Goal: Task Accomplishment & Management: Use online tool/utility

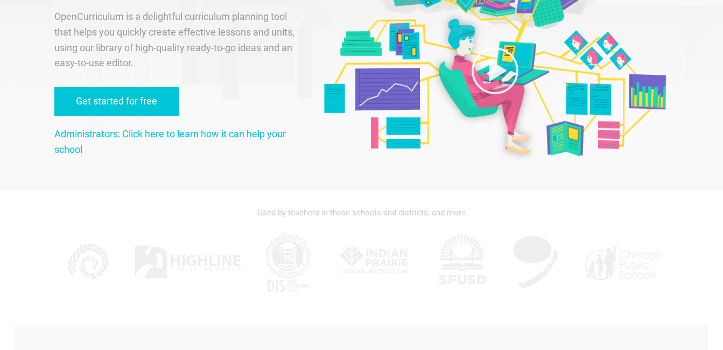
scroll to position [108, 0]
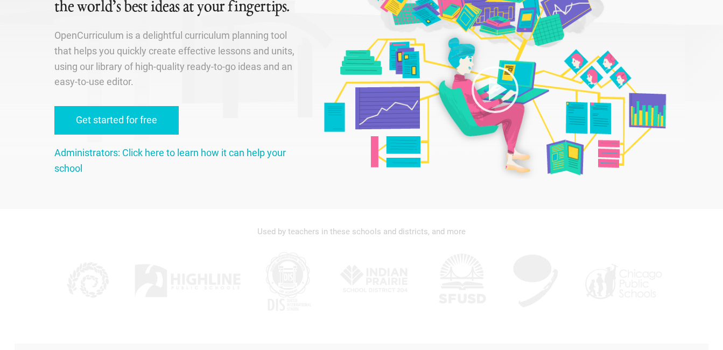
click at [223, 156] on link "Administrators: Click here to learn how it can help your school" at bounding box center [169, 160] width 231 height 27
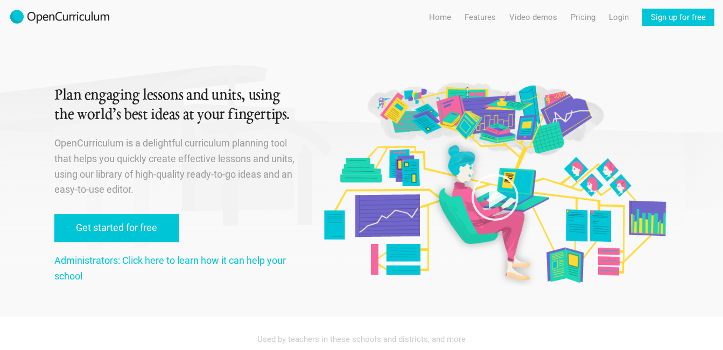
scroll to position [108, 0]
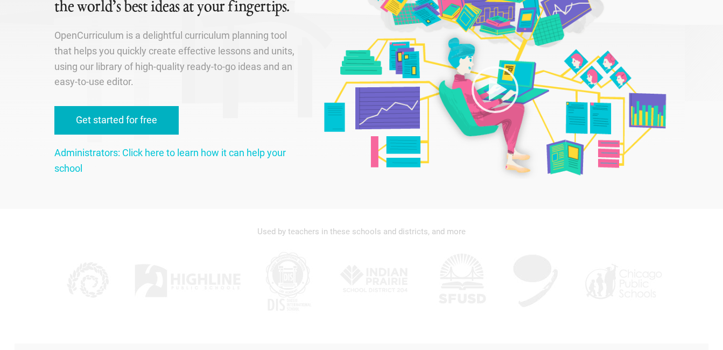
click at [132, 119] on link "Get started for free" at bounding box center [116, 120] width 124 height 29
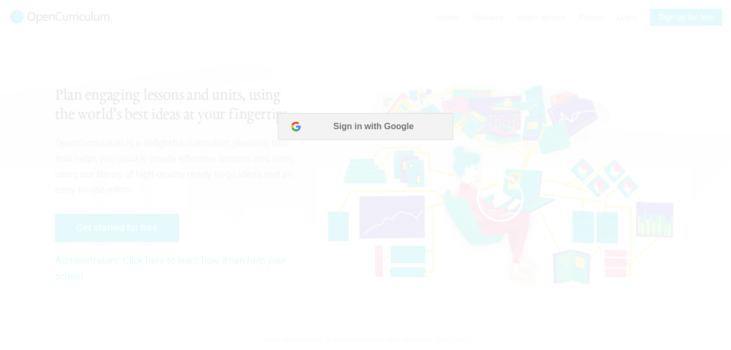
scroll to position [0, 0]
click at [391, 133] on button "Sign in with Google" at bounding box center [365, 126] width 175 height 27
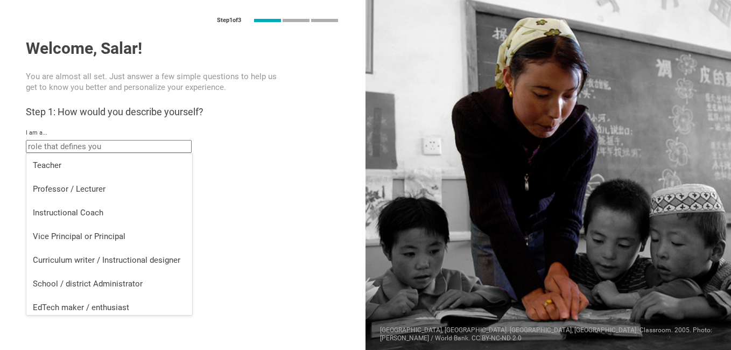
click at [103, 146] on input "text" at bounding box center [109, 146] width 166 height 13
click at [92, 171] on li "Teacher" at bounding box center [109, 165] width 166 height 24
type input "Teacher"
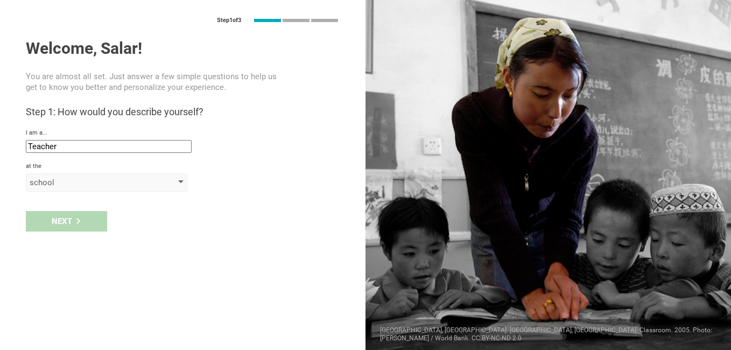
click at [79, 184] on div "school" at bounding box center [91, 182] width 123 height 11
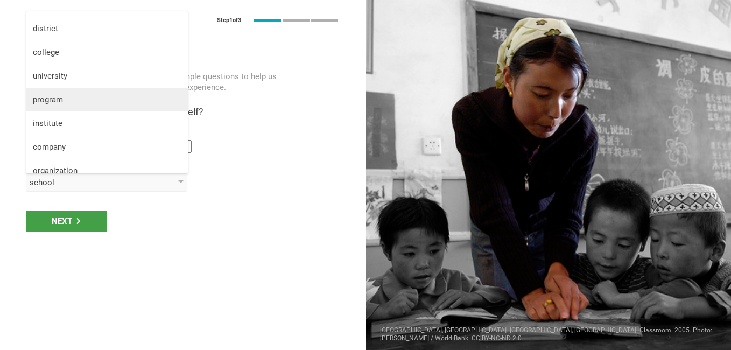
scroll to position [28, 0]
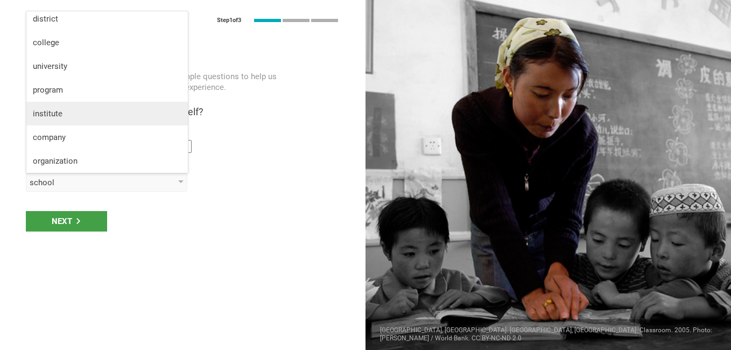
click at [66, 114] on div "institute" at bounding box center [107, 113] width 148 height 11
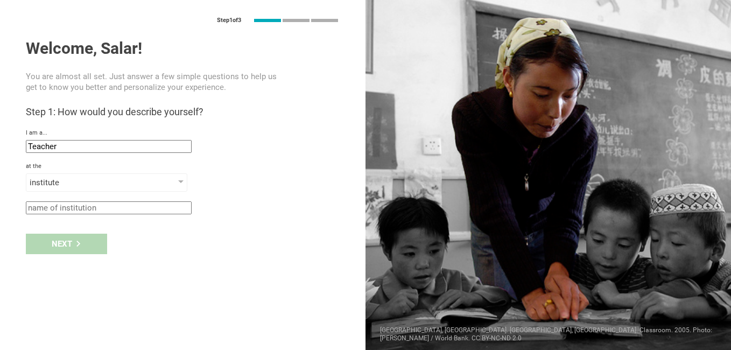
click at [84, 205] on input "text" at bounding box center [109, 207] width 166 height 13
click at [29, 208] on input "Etihad English language institute" at bounding box center [109, 207] width 166 height 13
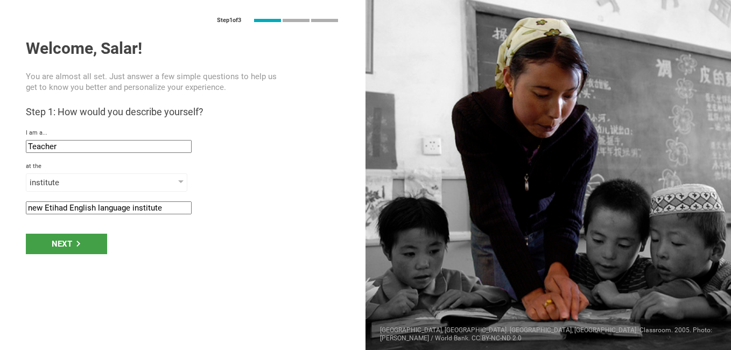
click at [29, 207] on input "new Etihad English language institute" at bounding box center [109, 207] width 166 height 13
click at [47, 207] on input "New Etihad English language institute" at bounding box center [109, 207] width 166 height 13
type input "New Etihad English language institute"
click at [66, 244] on div "Next" at bounding box center [66, 243] width 81 height 20
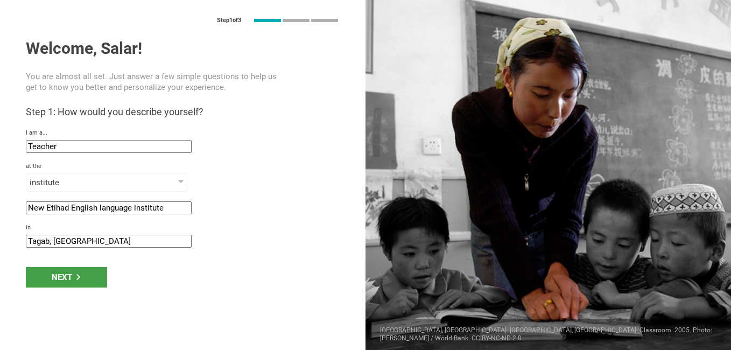
click at [53, 242] on input "Tagab, Afghanistan" at bounding box center [109, 241] width 166 height 13
drag, startPoint x: 48, startPoint y: 240, endPoint x: 26, endPoint y: 240, distance: 22.1
click at [26, 240] on input "Tagab, Afghanistan" at bounding box center [109, 241] width 166 height 13
drag, startPoint x: 32, startPoint y: 242, endPoint x: 38, endPoint y: 256, distance: 14.5
click at [37, 258] on div "Step 1 of 3 Welcome, Salar! You are almost all set. Just answer a few simple qu…" at bounding box center [182, 175] width 365 height 350
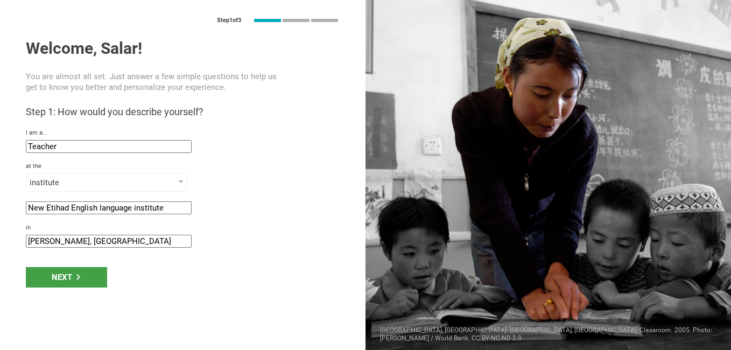
click at [29, 242] on input "arzan qimat, Afghanistan" at bounding box center [109, 241] width 166 height 13
click at [54, 239] on input "Arzan qimat, Afghanistan" at bounding box center [109, 241] width 166 height 13
click at [53, 243] on input "Arzan iqmat, Afghanistan" at bounding box center [109, 241] width 166 height 13
click at [54, 240] on input "Arzan qimat, Afghanistan" at bounding box center [109, 241] width 166 height 13
type input "Arzan Qimat, Afghanistan"
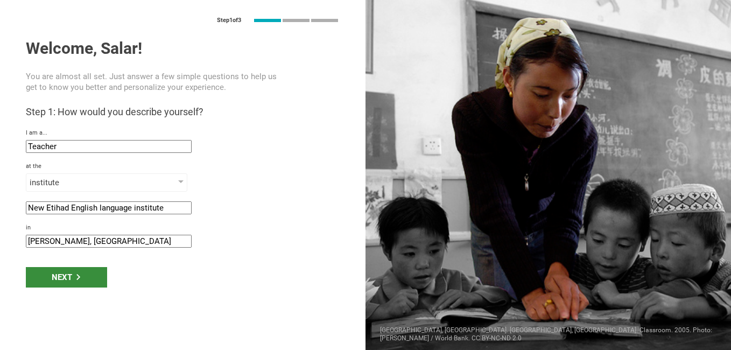
click at [78, 275] on icon at bounding box center [78, 277] width 4 height 6
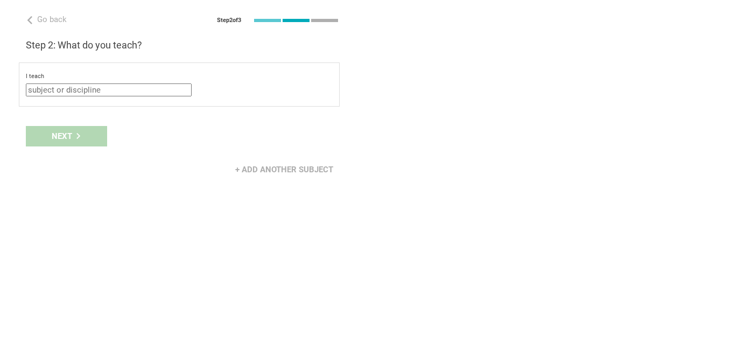
click at [87, 92] on input "text" at bounding box center [109, 89] width 166 height 13
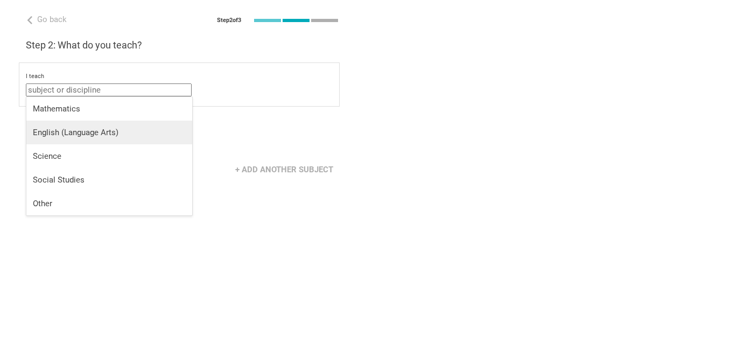
click at [87, 137] on div "English (Language Arts)" at bounding box center [109, 132] width 153 height 11
type input "English (Language Arts)"
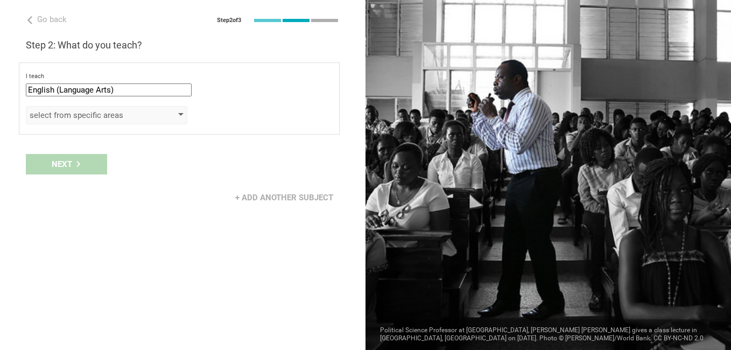
click at [76, 115] on div "select from specific areas" at bounding box center [91, 115] width 123 height 11
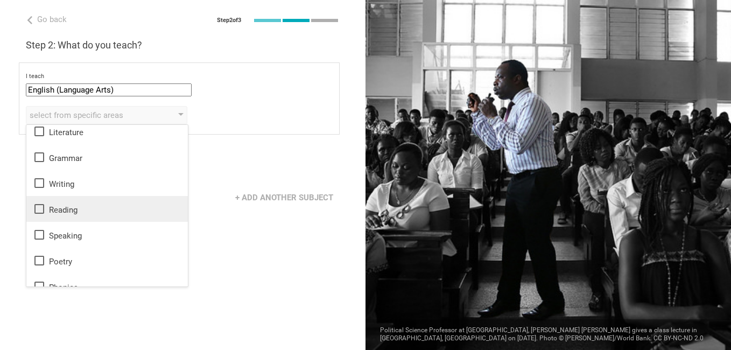
scroll to position [0, 0]
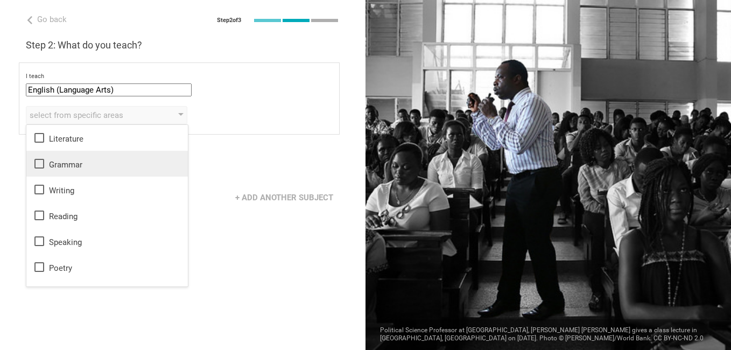
click at [37, 165] on icon at bounding box center [39, 163] width 13 height 13
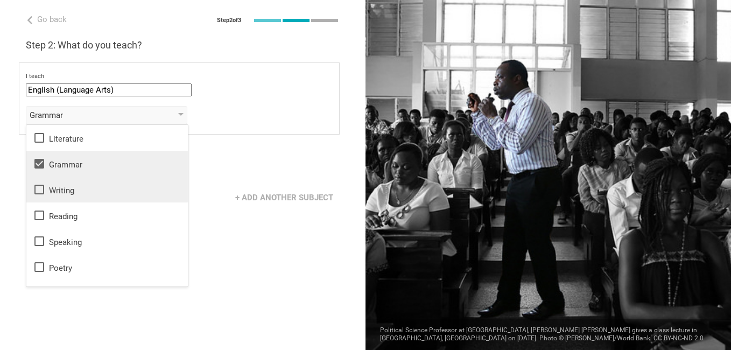
click at [42, 192] on icon at bounding box center [39, 189] width 13 height 13
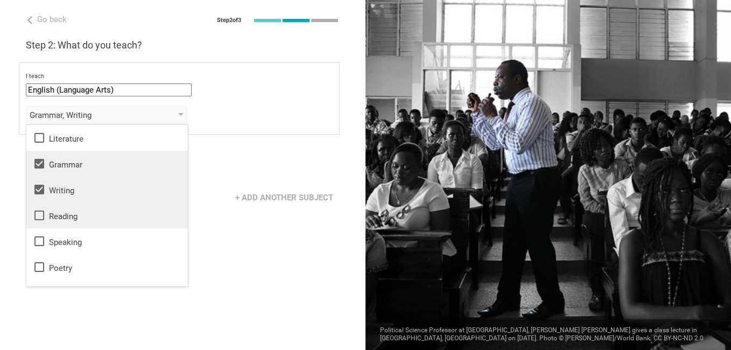
click at [37, 213] on icon at bounding box center [39, 215] width 13 height 13
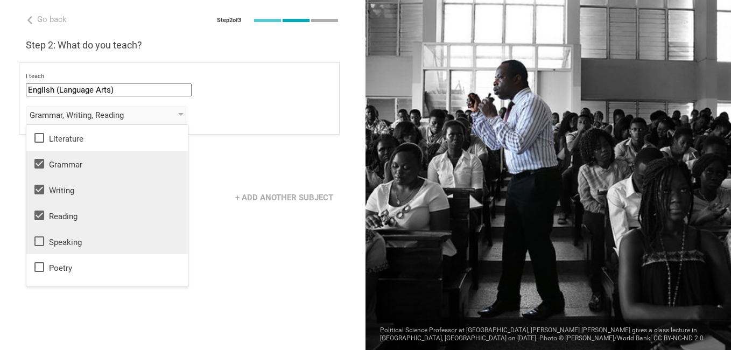
click at [36, 236] on icon at bounding box center [39, 241] width 13 height 13
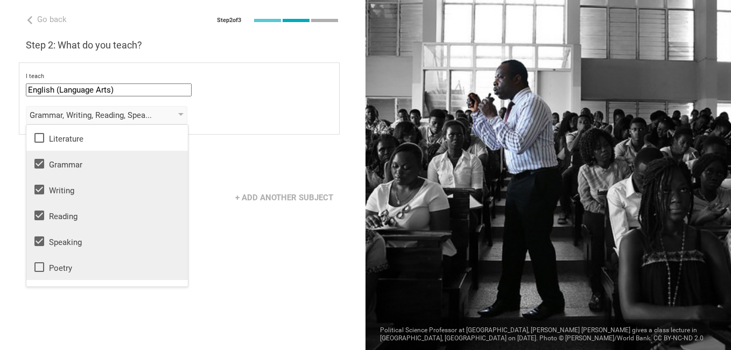
scroll to position [19, 0]
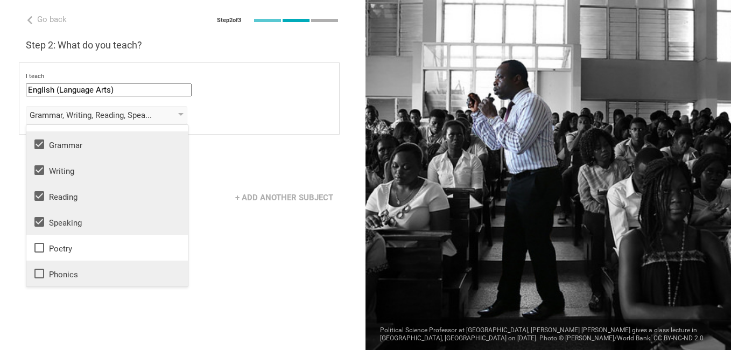
click at [38, 275] on icon at bounding box center [39, 273] width 13 height 13
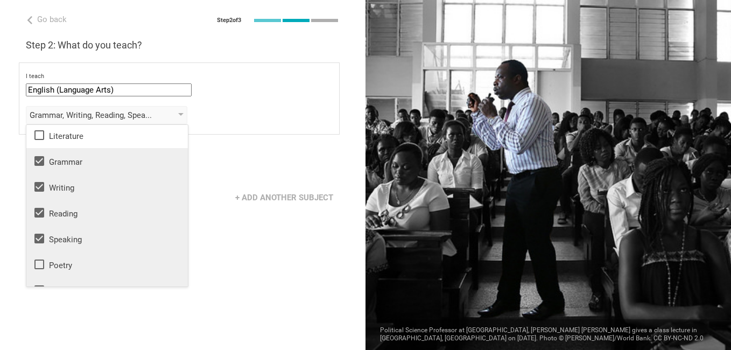
scroll to position [0, 0]
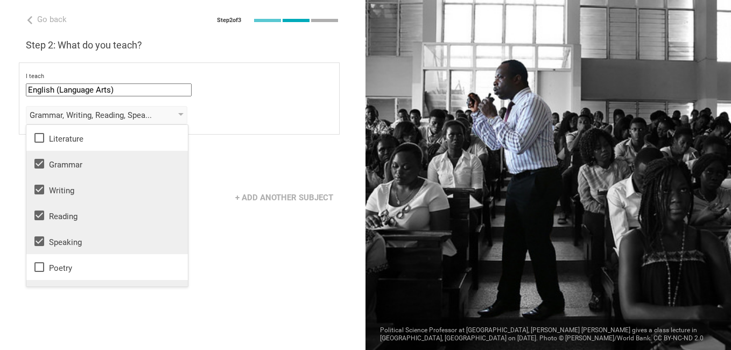
click at [224, 232] on div "Go back Step 2 of 3 Welcome, Salar! You are almost all set. Just answer a few s…" at bounding box center [182, 175] width 365 height 350
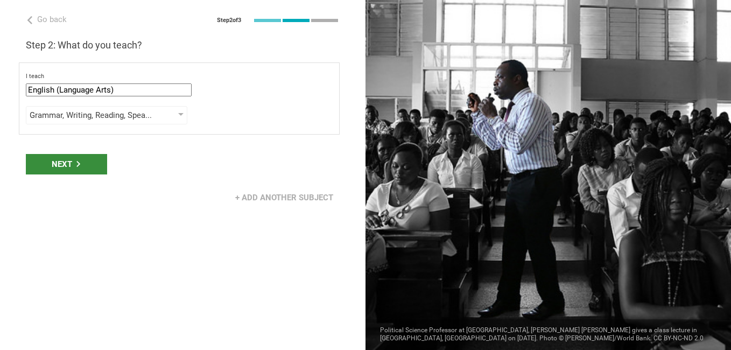
click at [76, 174] on div "Next" at bounding box center [66, 164] width 81 height 20
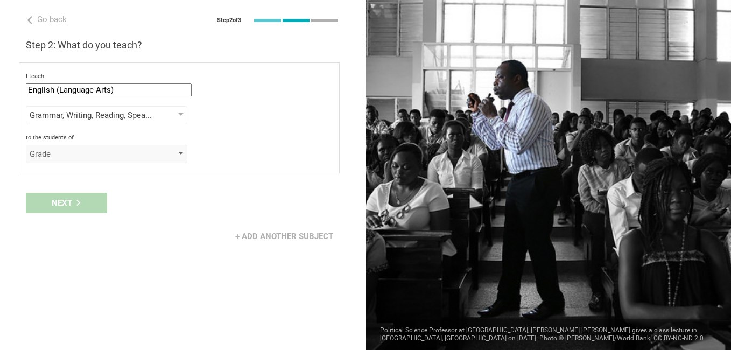
click at [81, 159] on div "Grade" at bounding box center [106, 154] width 161 height 18
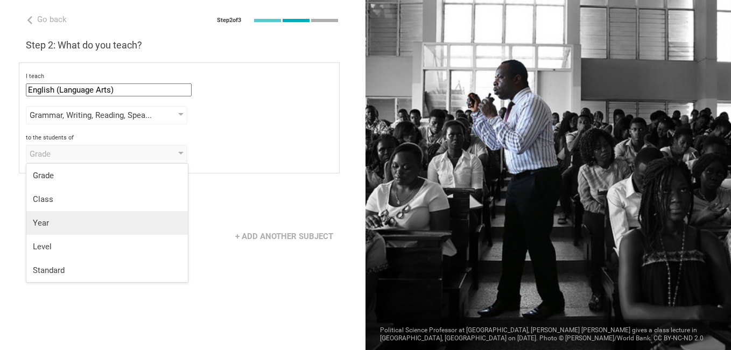
click at [55, 232] on li "Year" at bounding box center [106, 223] width 161 height 24
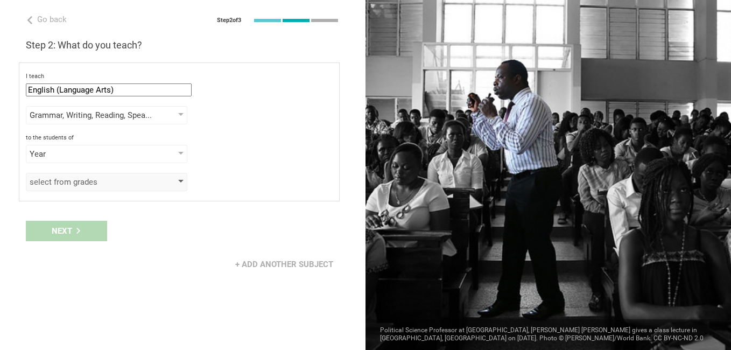
click at [88, 186] on div "select from grades" at bounding box center [91, 181] width 123 height 11
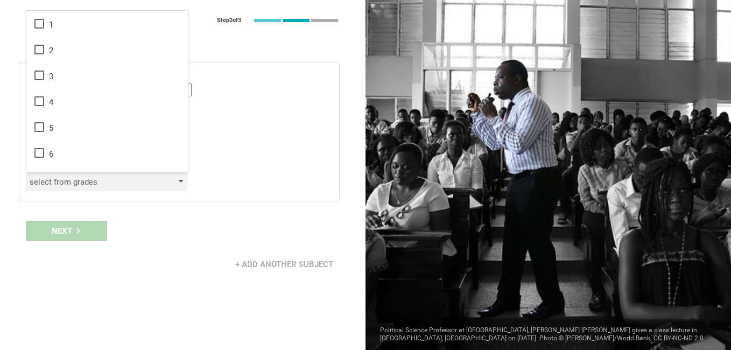
click at [88, 185] on div "select from grades" at bounding box center [91, 181] width 123 height 11
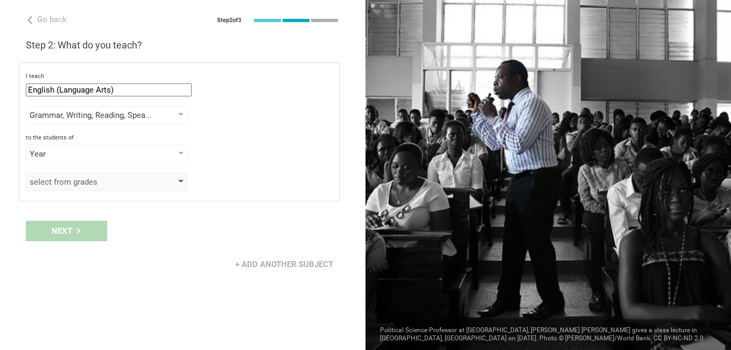
click at [88, 185] on div "select from grades" at bounding box center [91, 181] width 123 height 11
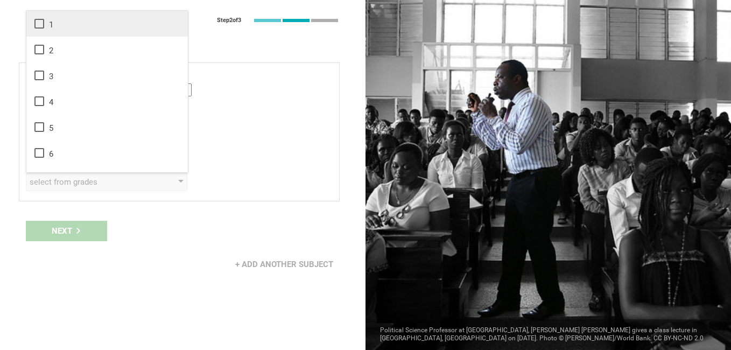
click at [41, 31] on li "1" at bounding box center [106, 24] width 161 height 26
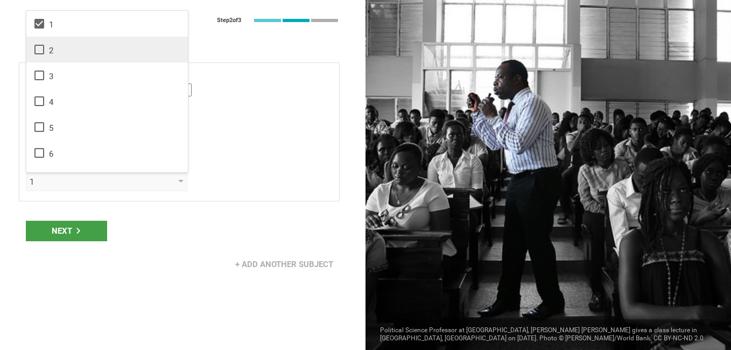
click at [42, 53] on icon at bounding box center [39, 50] width 10 height 10
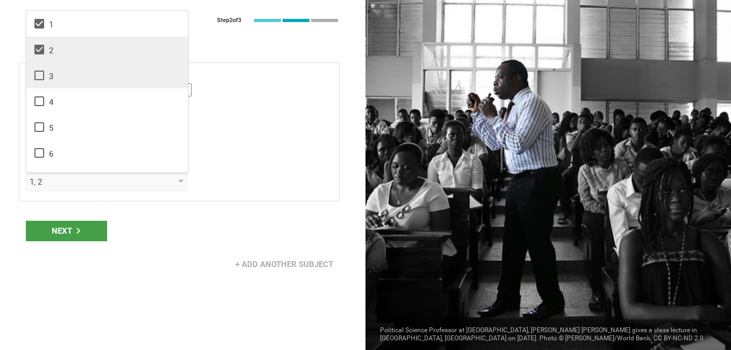
click at [41, 80] on icon at bounding box center [39, 75] width 10 height 10
click at [40, 86] on li "3" at bounding box center [106, 75] width 161 height 26
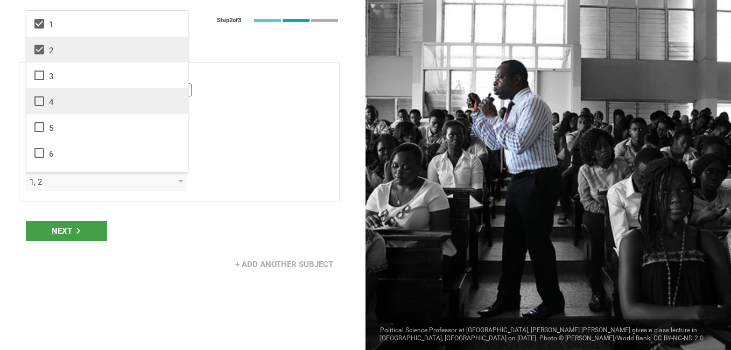
click at [43, 104] on icon at bounding box center [39, 101] width 13 height 13
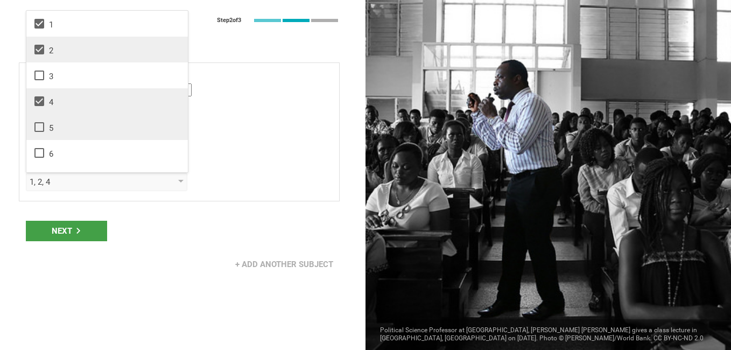
click at [48, 125] on div "5" at bounding box center [107, 127] width 148 height 13
click at [36, 73] on icon at bounding box center [39, 75] width 10 height 10
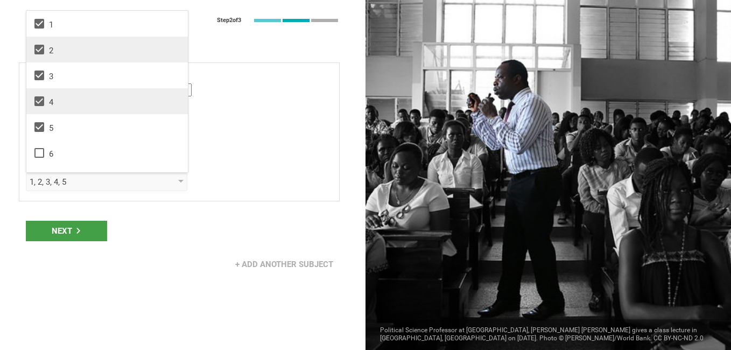
click at [41, 102] on icon at bounding box center [39, 101] width 10 height 10
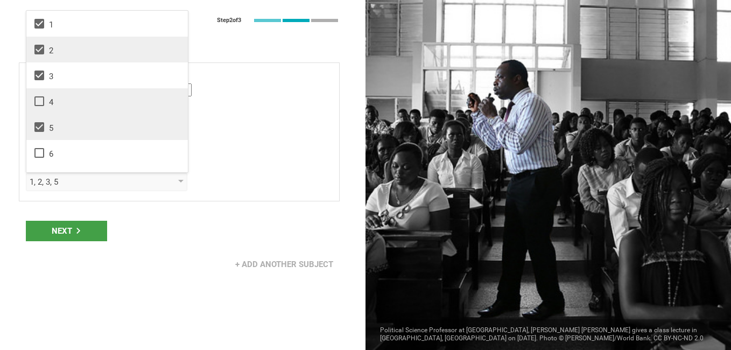
click at [38, 122] on icon at bounding box center [39, 127] width 13 height 13
click at [70, 227] on div "Next" at bounding box center [66, 231] width 81 height 20
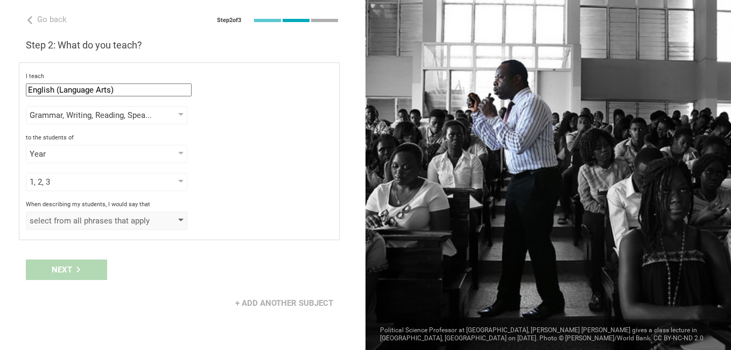
click at [127, 220] on div "select from all phrases that apply" at bounding box center [91, 220] width 123 height 11
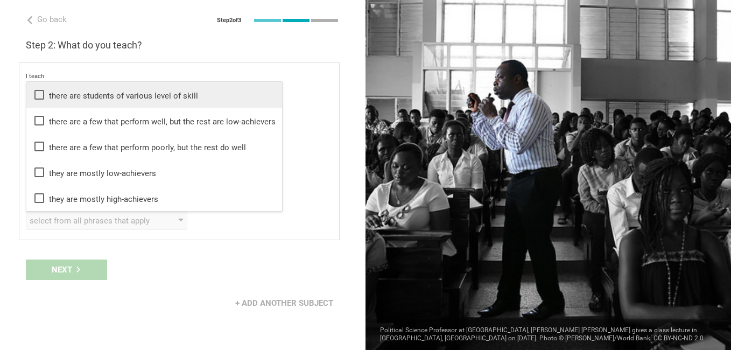
click at [137, 100] on div "there are students of various level of skill" at bounding box center [154, 94] width 243 height 13
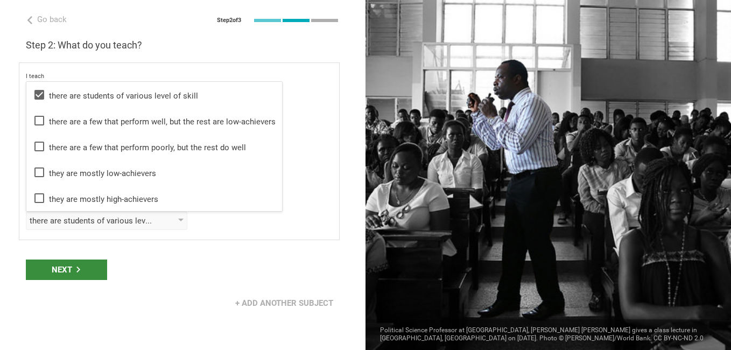
click at [87, 263] on div "Next" at bounding box center [66, 269] width 81 height 20
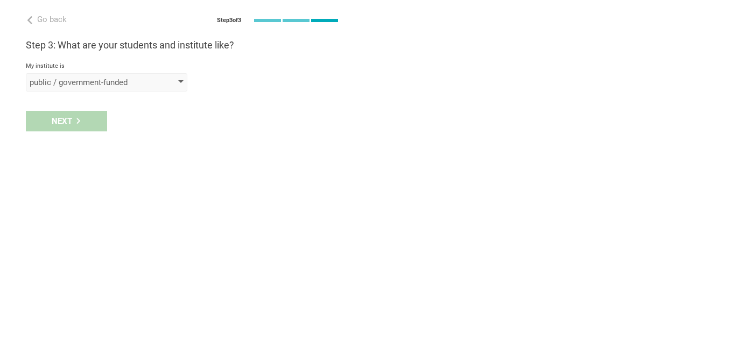
click at [137, 84] on div "public / government-funded" at bounding box center [91, 82] width 123 height 11
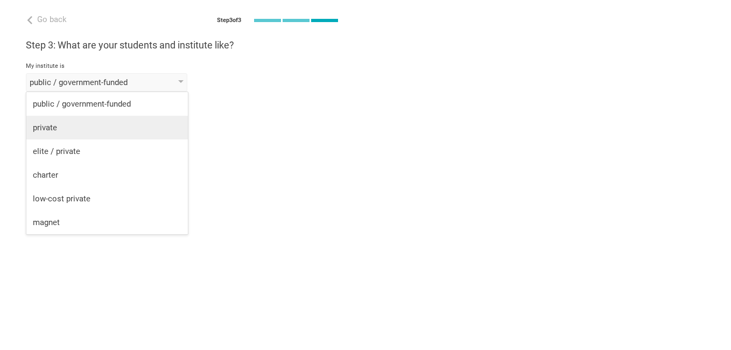
click at [77, 136] on li "private" at bounding box center [106, 128] width 161 height 24
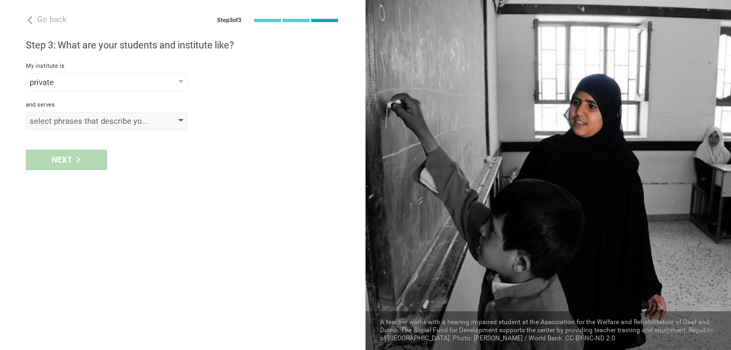
click at [77, 121] on div "select phrases that describe your student population" at bounding box center [91, 121] width 123 height 11
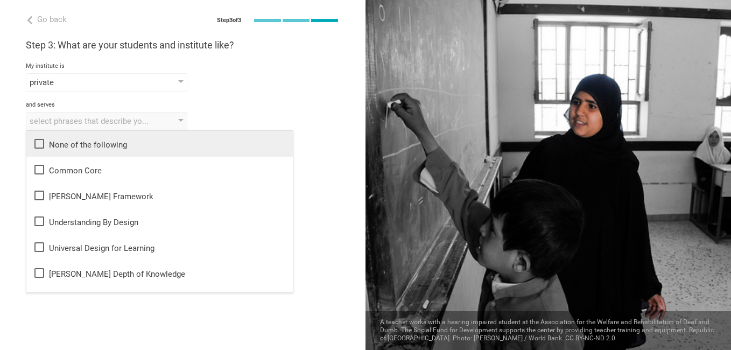
click at [105, 142] on div "None of the following" at bounding box center [159, 143] width 253 height 13
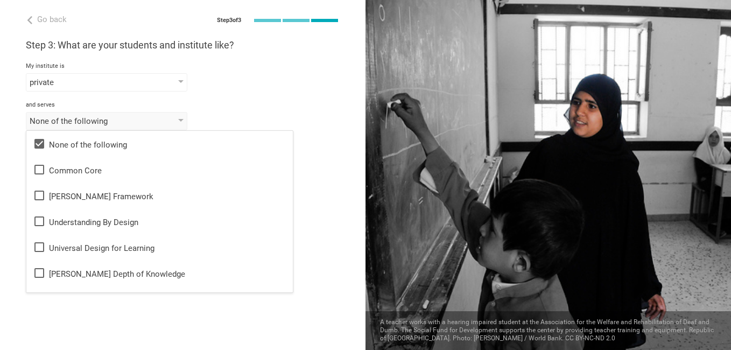
click at [225, 110] on div "and serves None of the following None of the following Common Core Danielson Fr…" at bounding box center [183, 115] width 314 height 29
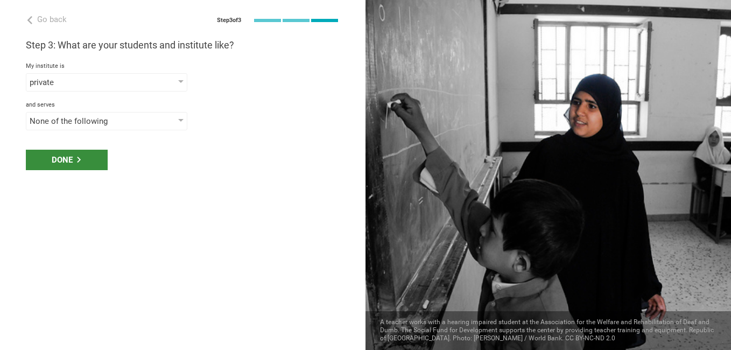
click at [82, 162] on div "Done" at bounding box center [67, 160] width 82 height 20
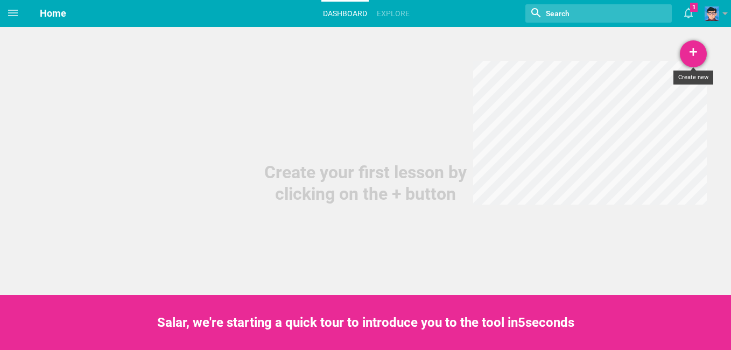
click at [695, 51] on div "+" at bounding box center [692, 53] width 27 height 27
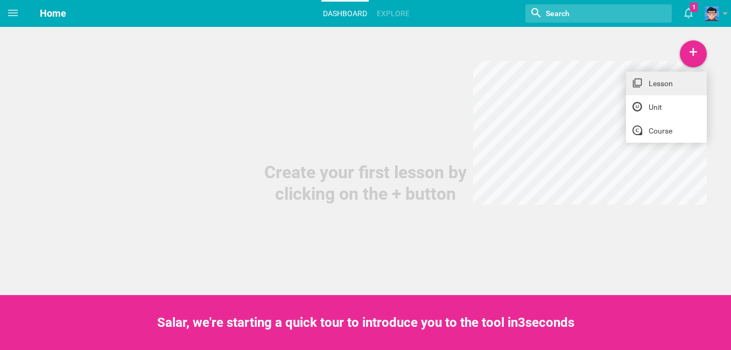
click at [679, 79] on link "Lesson" at bounding box center [666, 84] width 81 height 24
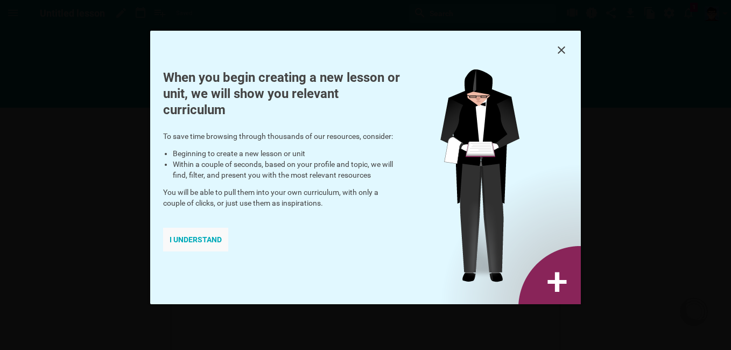
click at [195, 243] on div "I understand" at bounding box center [195, 240] width 65 height 24
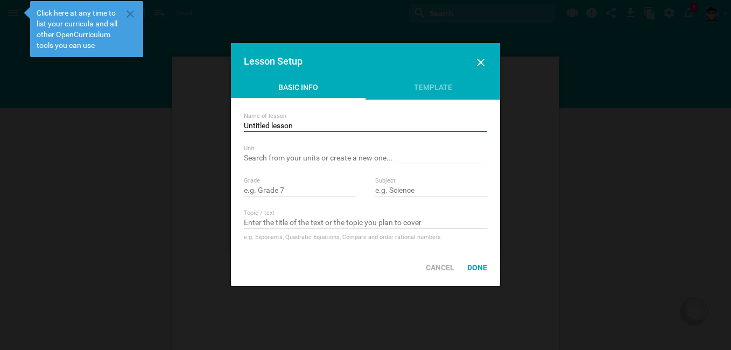
drag, startPoint x: 297, startPoint y: 126, endPoint x: 242, endPoint y: 126, distance: 55.4
click at [242, 126] on div "Name of lesson Untitled lesson Unit Nothing found with term "" Grade Subject To…" at bounding box center [365, 175] width 269 height 150
type input "English Alphabet"
click at [314, 158] on input "text" at bounding box center [365, 158] width 243 height 11
click at [334, 156] on input "text" at bounding box center [365, 158] width 243 height 11
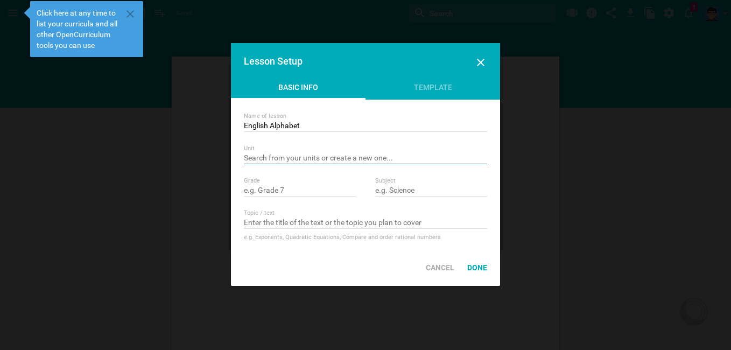
drag, startPoint x: 396, startPoint y: 157, endPoint x: 389, endPoint y: 156, distance: 7.1
click at [393, 157] on input "text" at bounding box center [365, 158] width 243 height 11
click at [259, 168] on div at bounding box center [365, 169] width 243 height 11
click at [264, 157] on input "text" at bounding box center [365, 158] width 243 height 11
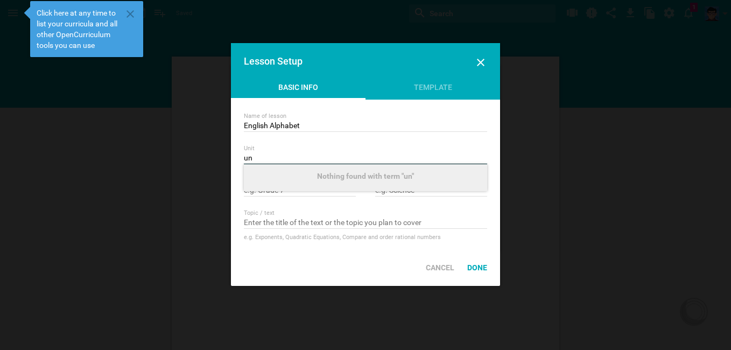
type input "u"
type input "unit 1"
click at [291, 207] on div "Name of lesson English Alphabet Unit unit 1 Nothing found with term "unit 1" Gr…" at bounding box center [365, 175] width 269 height 150
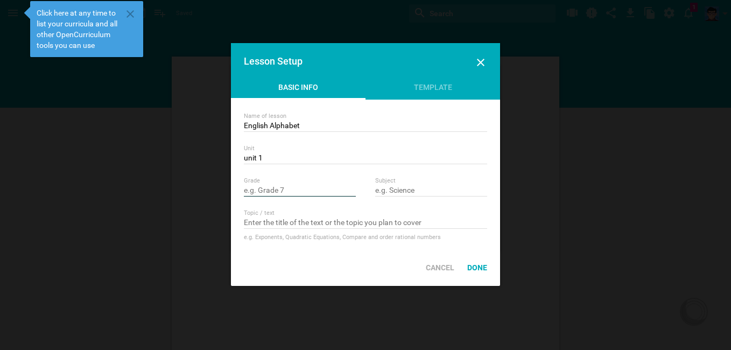
click at [278, 189] on input "text" at bounding box center [300, 191] width 112 height 11
drag, startPoint x: 281, startPoint y: 188, endPoint x: 268, endPoint y: 192, distance: 13.4
click at [273, 189] on input "text" at bounding box center [300, 191] width 112 height 11
type input "special beginner"
click at [401, 190] on input "text" at bounding box center [431, 191] width 112 height 11
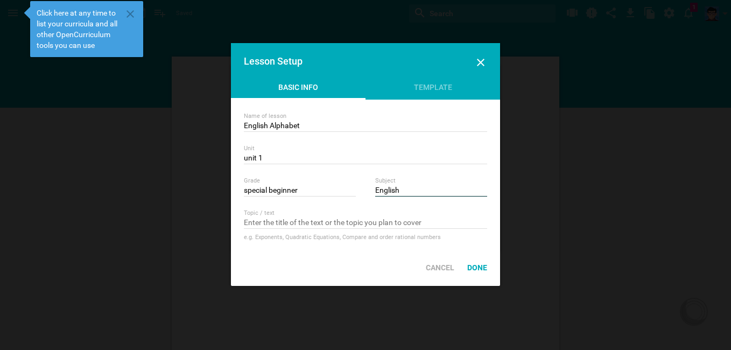
type input "English"
click at [266, 224] on input "text" at bounding box center [365, 223] width 243 height 11
type input "alphabet letters"
click at [268, 236] on div "e.g. Exponents, Quadratic Equations, Compare and order rational numbers" at bounding box center [365, 237] width 243 height 11
click at [482, 265] on div "Done" at bounding box center [477, 268] width 33 height 24
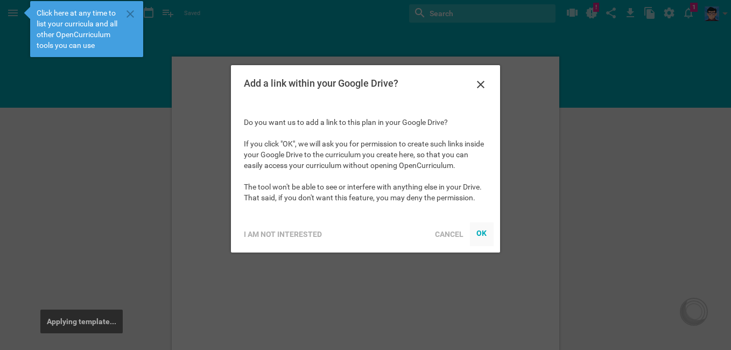
click at [485, 229] on iframe at bounding box center [481, 234] width 11 height 11
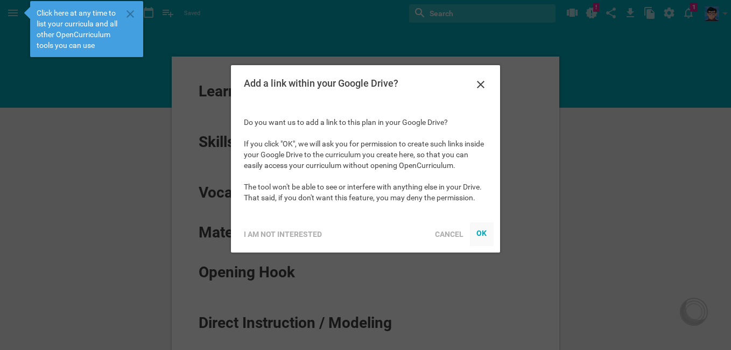
click at [477, 233] on div "OK" at bounding box center [481, 232] width 11 height 9
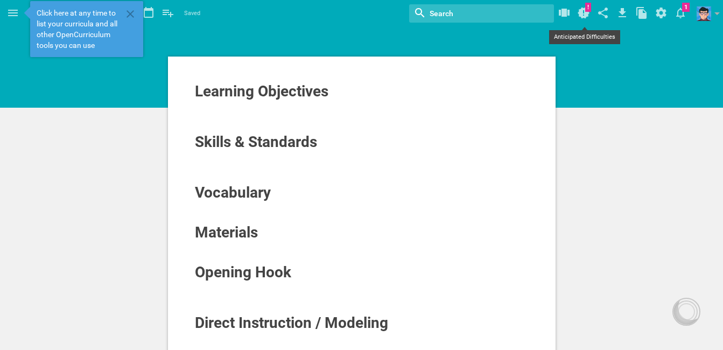
click at [581, 10] on icon at bounding box center [583, 13] width 12 height 11
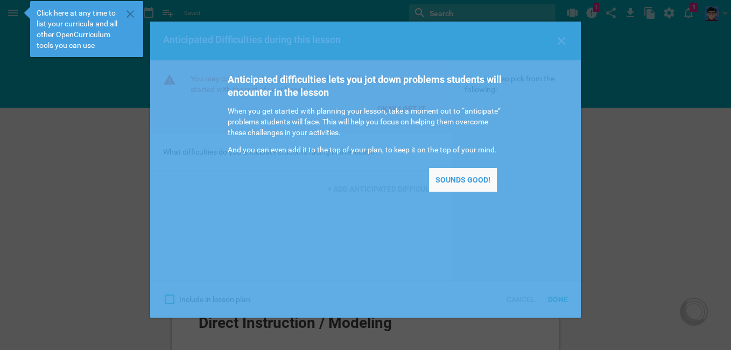
click at [473, 183] on div "Sounds good!" at bounding box center [463, 180] width 68 height 24
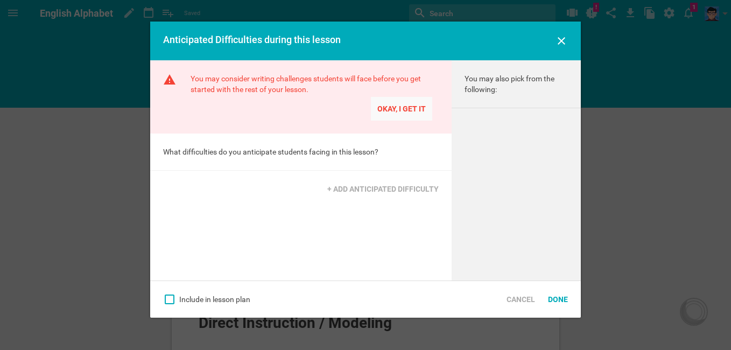
click at [391, 108] on div "Okay, I get it" at bounding box center [401, 109] width 61 height 24
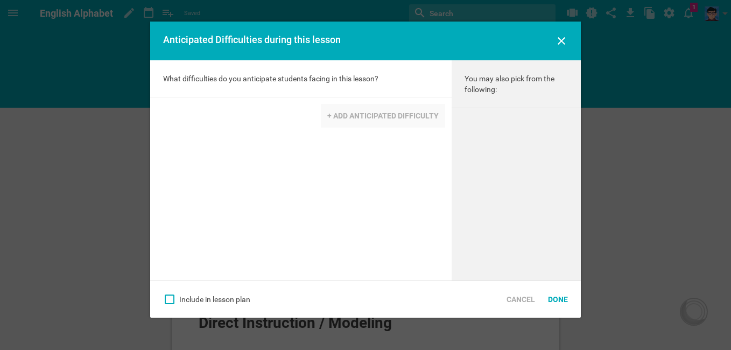
click at [348, 115] on div "+ ADD ANTICIPATED DIFFICULTY" at bounding box center [383, 116] width 124 height 24
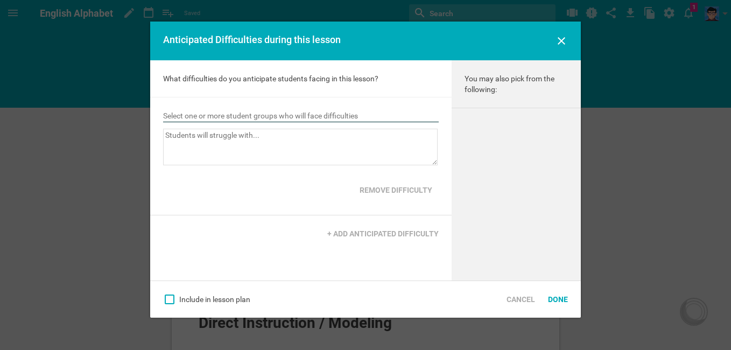
click at [297, 116] on input "text" at bounding box center [300, 116] width 275 height 11
click at [251, 131] on span "+ Add new student category" at bounding box center [230, 130] width 101 height 17
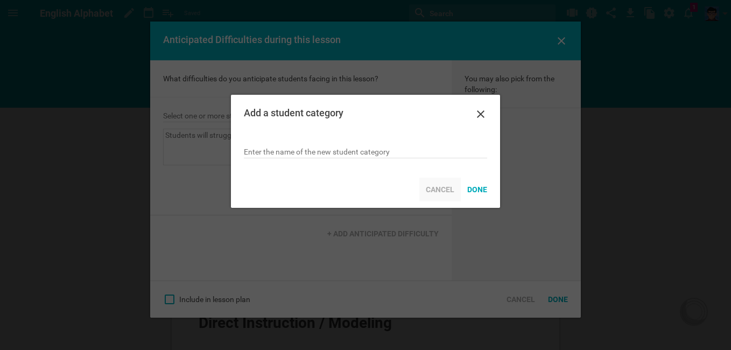
click at [455, 190] on div "Cancel" at bounding box center [439, 190] width 41 height 24
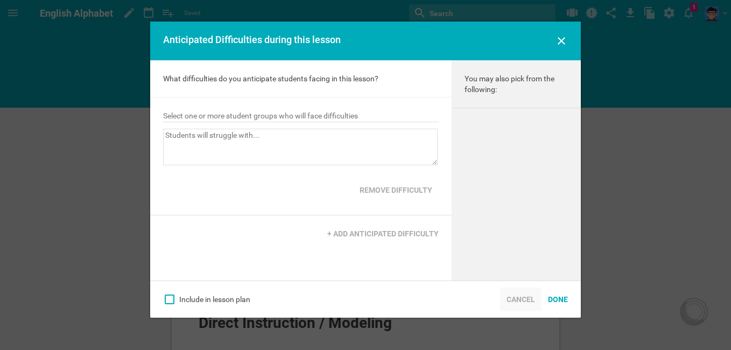
click at [527, 292] on div "Cancel" at bounding box center [520, 299] width 41 height 24
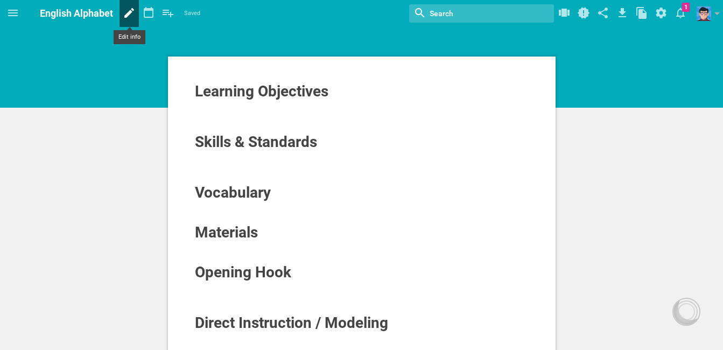
click at [127, 13] on icon at bounding box center [129, 13] width 10 height 10
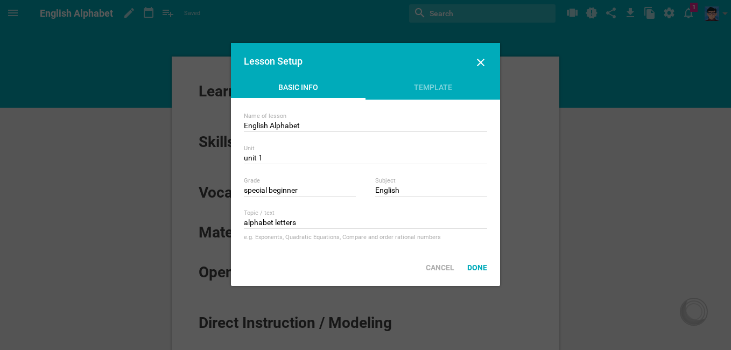
click at [111, 35] on div at bounding box center [365, 175] width 731 height 350
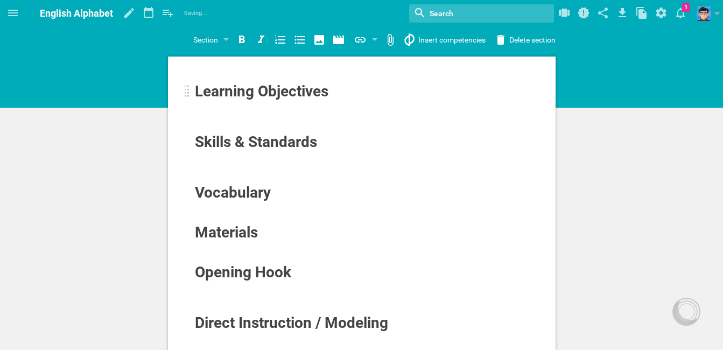
click at [263, 94] on span "Learning Objectives" at bounding box center [261, 91] width 133 height 18
click at [238, 94] on span "Learning Objectives" at bounding box center [261, 91] width 133 height 18
click at [290, 93] on span "Learning Objectives" at bounding box center [261, 91] width 133 height 18
click at [315, 41] on div "Home Planner My Libraries My Curriculum My Files English Alphabet Saving… My fa…" at bounding box center [361, 175] width 723 height 350
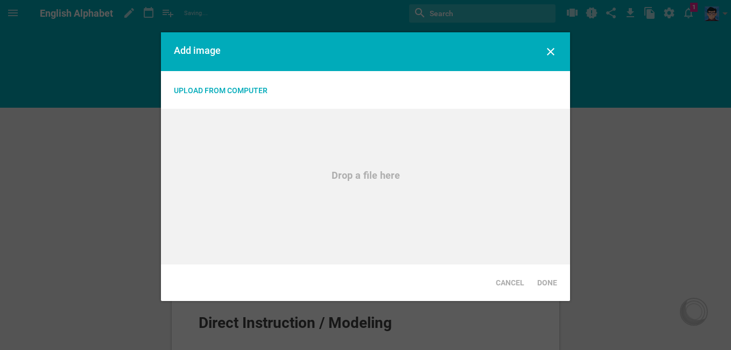
click at [218, 87] on div "Upload from computer" at bounding box center [221, 90] width 94 height 11
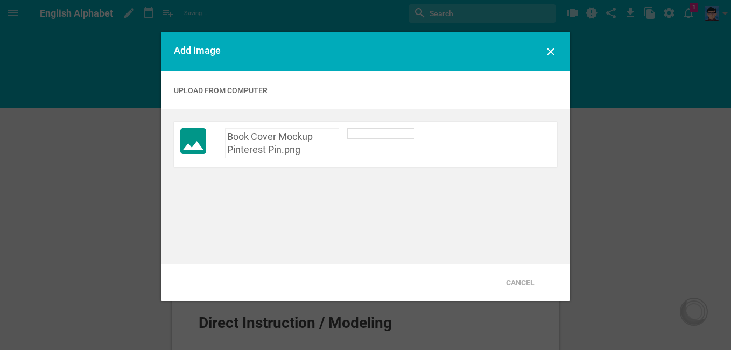
click at [320, 148] on div "Book Cover Mockup Pinterest Pin.png" at bounding box center [282, 143] width 114 height 30
click at [289, 183] on div "Book Cover Mockup Pinterest Pin.png" at bounding box center [365, 186] width 409 height 155
click at [193, 144] on icon at bounding box center [193, 141] width 26 height 26
click at [383, 137] on div at bounding box center [381, 133] width 68 height 11
click at [549, 53] on icon at bounding box center [551, 52] width 8 height 8
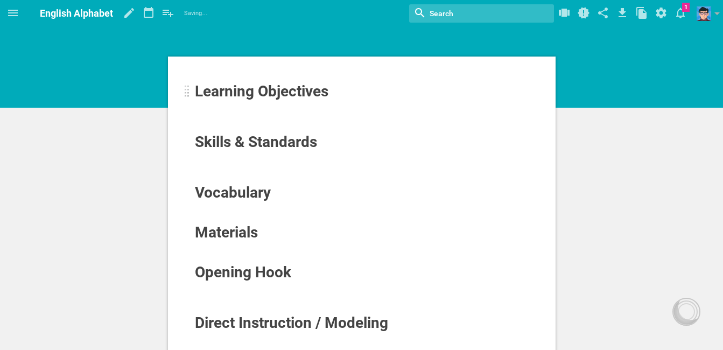
click at [243, 100] on div "Learning Objectives" at bounding box center [361, 91] width 335 height 18
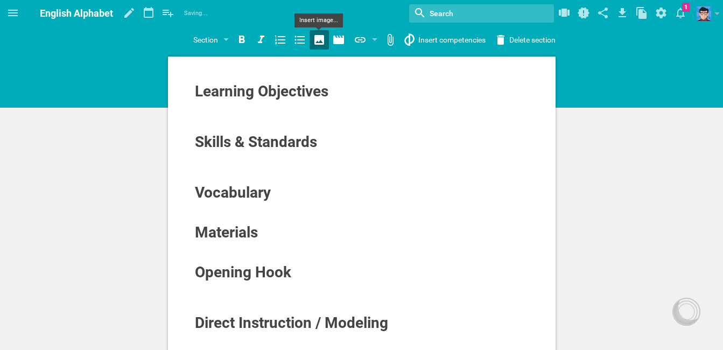
click at [317, 43] on div "Home Planner My Libraries My Curriculum My Files English Alphabet Saving… My fa…" at bounding box center [361, 175] width 723 height 350
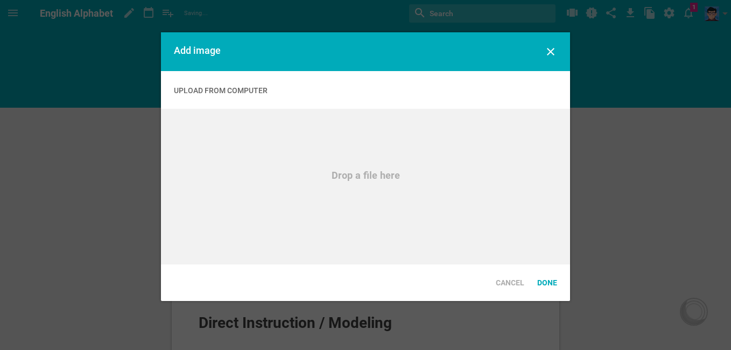
click at [213, 98] on div "Upload from computer Cancel Done Add OpenCurriculum resource" at bounding box center [365, 90] width 409 height 38
click at [216, 91] on div "Upload from computer" at bounding box center [221, 90] width 94 height 11
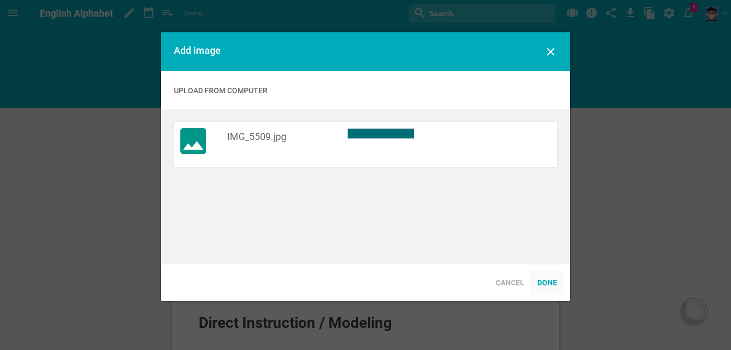
click at [544, 281] on div "Done" at bounding box center [546, 283] width 33 height 24
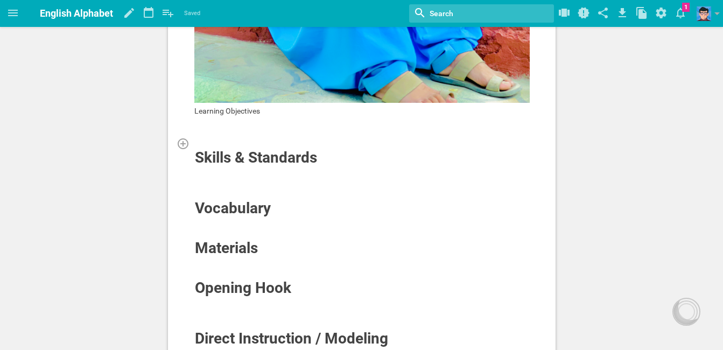
scroll to position [430, 0]
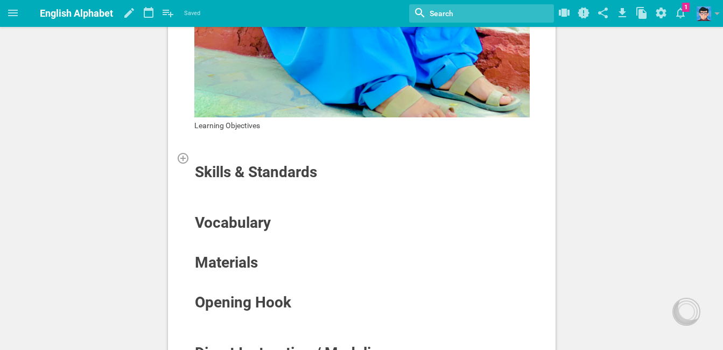
click at [239, 157] on div at bounding box center [361, 157] width 335 height 11
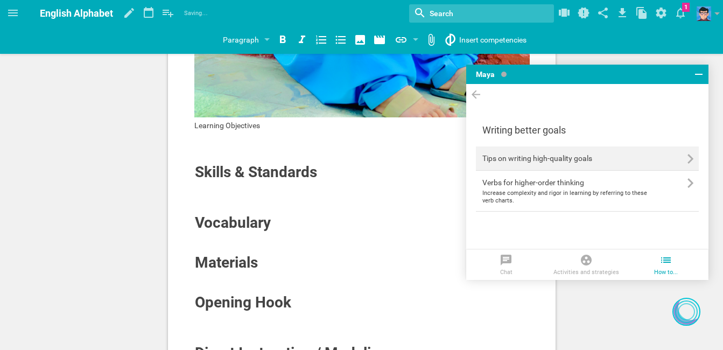
click at [502, 158] on p "Tips on writing high-quality goals" at bounding box center [564, 158] width 165 height 11
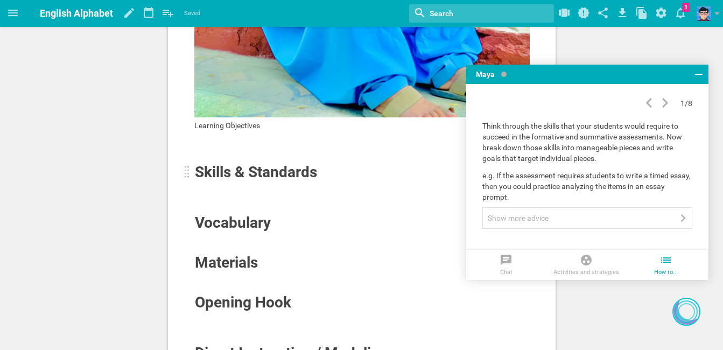
click at [248, 173] on span "Skills & Standards" at bounding box center [256, 172] width 122 height 18
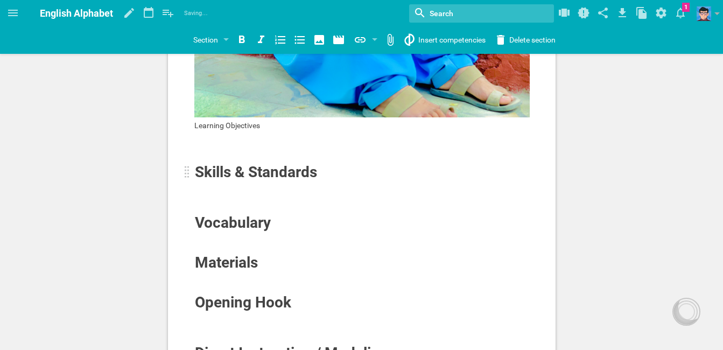
click at [275, 176] on span "Skills & Standards" at bounding box center [256, 172] width 122 height 18
drag, startPoint x: 330, startPoint y: 174, endPoint x: 196, endPoint y: 169, distance: 133.5
click at [196, 169] on div "Skills & Standards" at bounding box center [328, 172] width 267 height 17
click at [232, 187] on div at bounding box center [361, 186] width 335 height 11
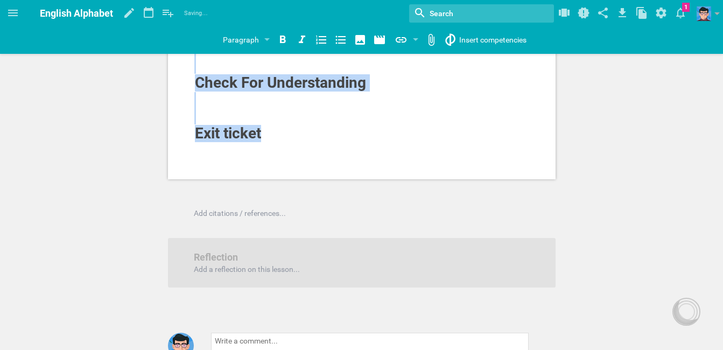
drag, startPoint x: 200, startPoint y: 162, endPoint x: 285, endPoint y: 371, distance: 224.9
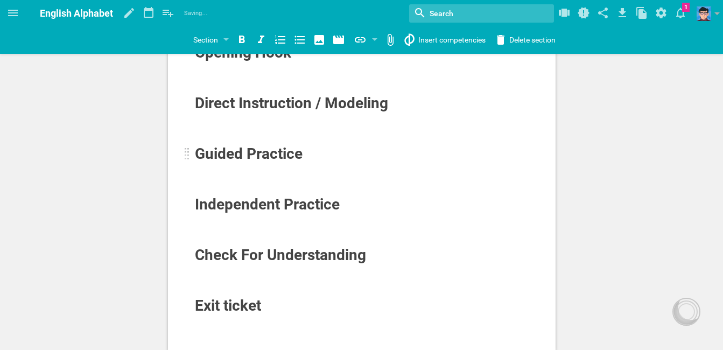
scroll to position [655, 0]
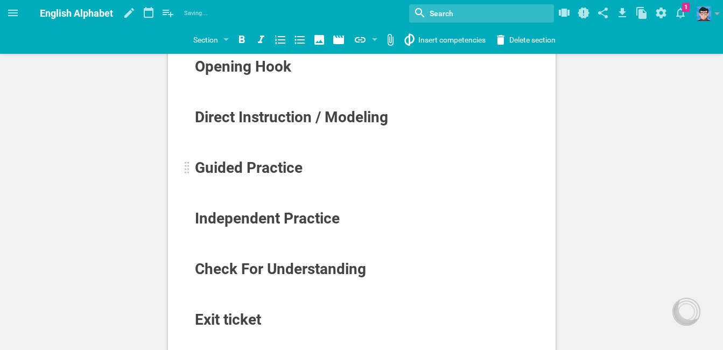
click at [278, 165] on span "Guided Practice" at bounding box center [249, 168] width 108 height 18
drag, startPoint x: 236, startPoint y: 126, endPoint x: 346, endPoint y: 130, distance: 110.3
click at [339, 129] on div at bounding box center [361, 131] width 335 height 11
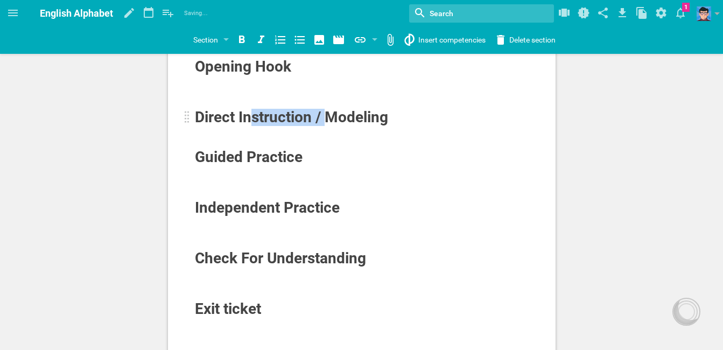
drag, startPoint x: 248, startPoint y: 113, endPoint x: 327, endPoint y: 118, distance: 79.3
click at [327, 118] on span "Direct Instruction / Modeling" at bounding box center [291, 117] width 193 height 18
click at [328, 149] on div "Guided Practice" at bounding box center [328, 156] width 267 height 17
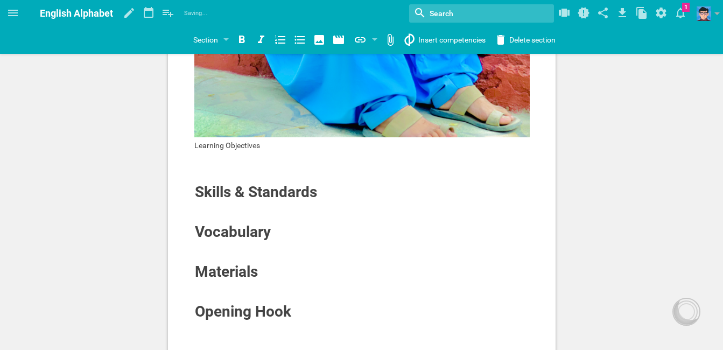
scroll to position [386, 0]
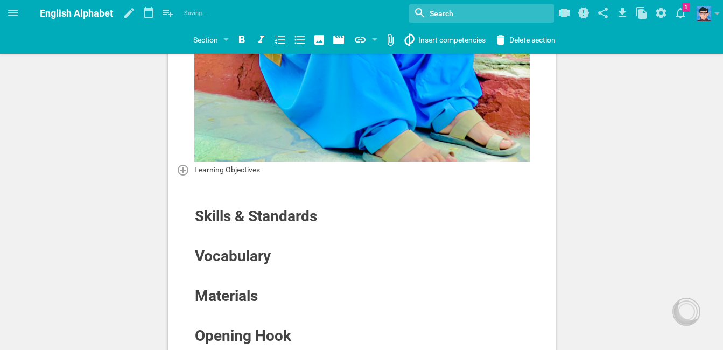
click at [242, 167] on span "Learning Objectives" at bounding box center [227, 169] width 66 height 9
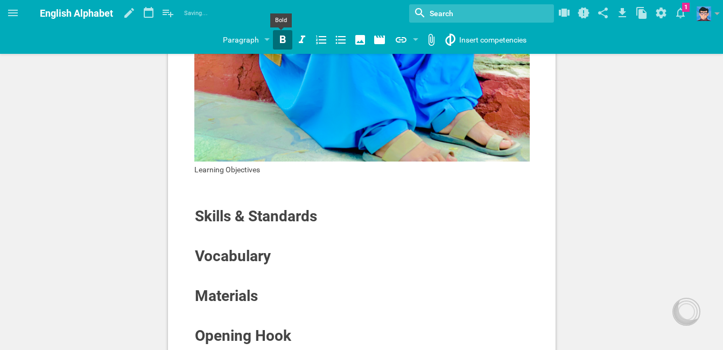
click at [285, 40] on icon at bounding box center [282, 39] width 13 height 13
click at [232, 190] on div at bounding box center [361, 191] width 335 height 11
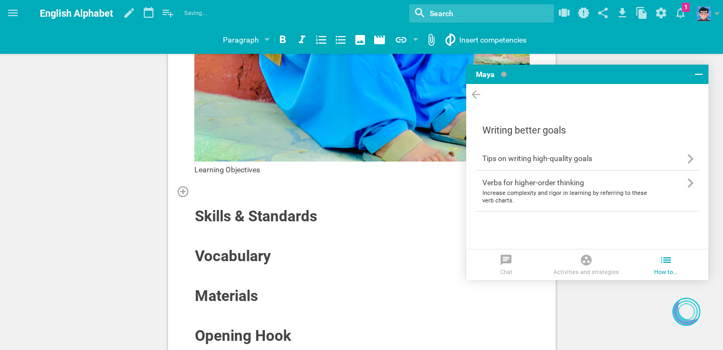
click at [228, 188] on div at bounding box center [361, 191] width 335 height 11
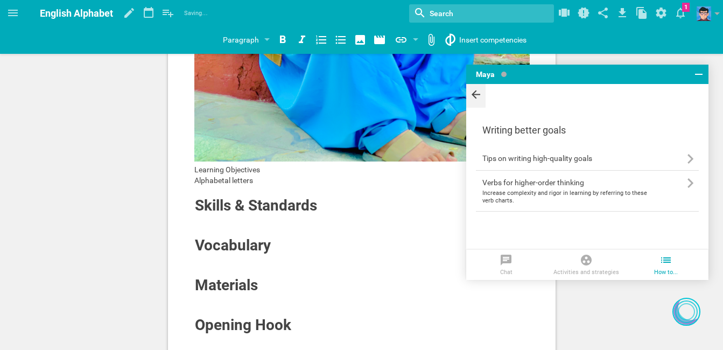
click at [473, 94] on icon at bounding box center [475, 94] width 9 height 9
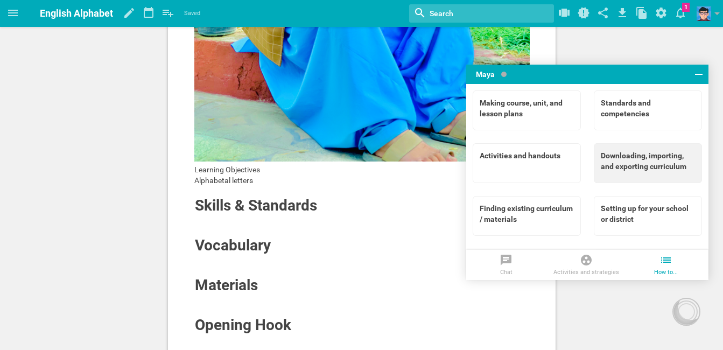
click at [647, 161] on div "Downloading, importing, and exporting curriculum" at bounding box center [647, 161] width 94 height 22
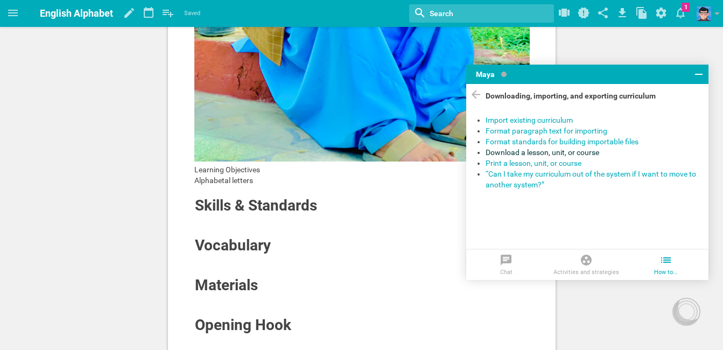
click at [527, 150] on div "Download a lesson, unit, or course" at bounding box center [591, 152] width 213 height 11
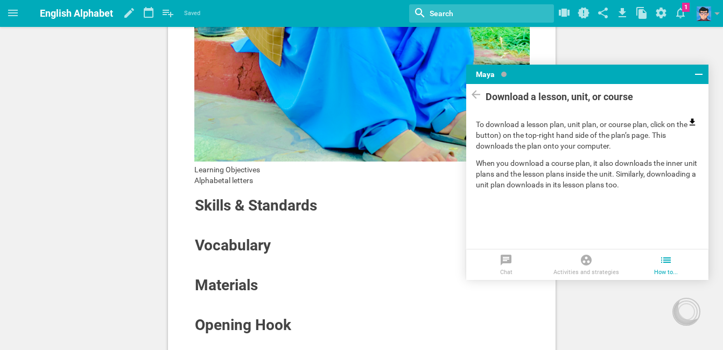
click at [687, 127] on icon at bounding box center [692, 122] width 10 height 10
click at [689, 125] on icon at bounding box center [692, 121] width 6 height 7
click at [491, 138] on p "To download a lesson plan, unit plan, or course plan, click on the button) on t…" at bounding box center [587, 134] width 223 height 34
click at [622, 12] on icon at bounding box center [622, 12] width 8 height 9
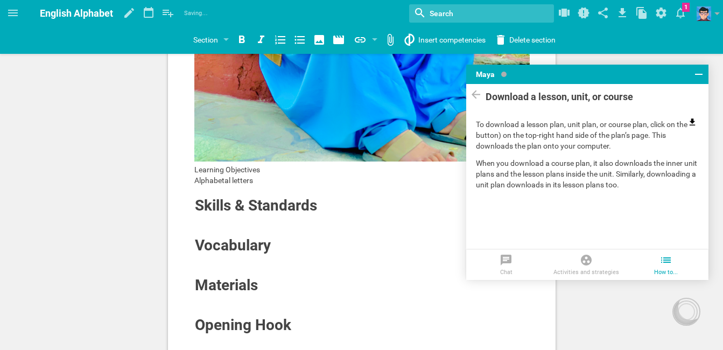
drag, startPoint x: 378, startPoint y: 99, endPoint x: 337, endPoint y: 140, distance: 57.8
click at [696, 78] on icon at bounding box center [698, 74] width 13 height 13
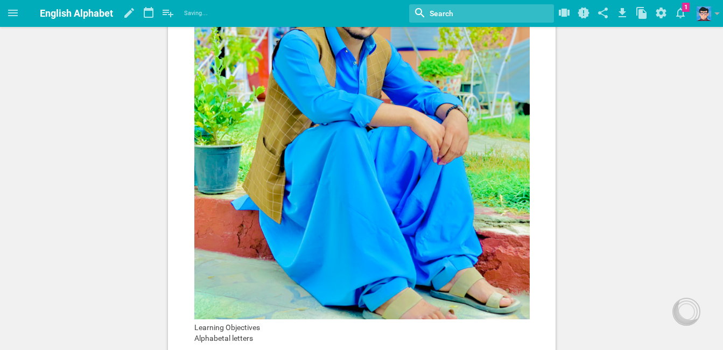
scroll to position [225, 0]
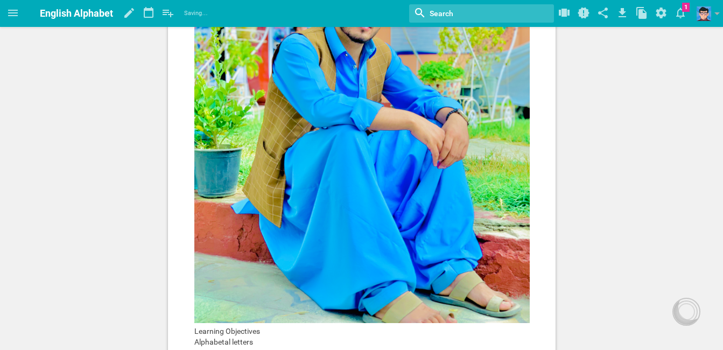
click at [381, 151] on img at bounding box center [361, 99] width 335 height 447
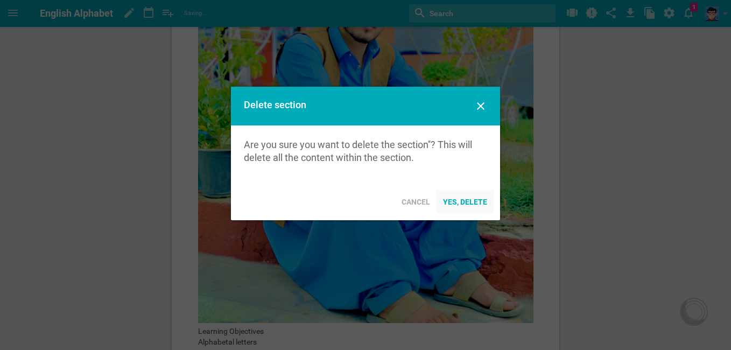
click at [475, 199] on div "Yes, delete" at bounding box center [464, 202] width 57 height 24
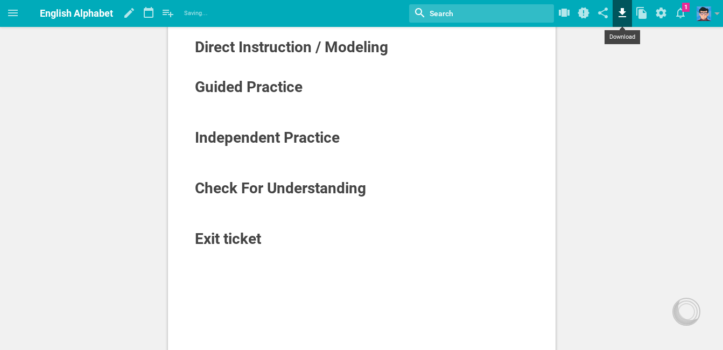
click at [627, 13] on icon at bounding box center [621, 13] width 19 height 26
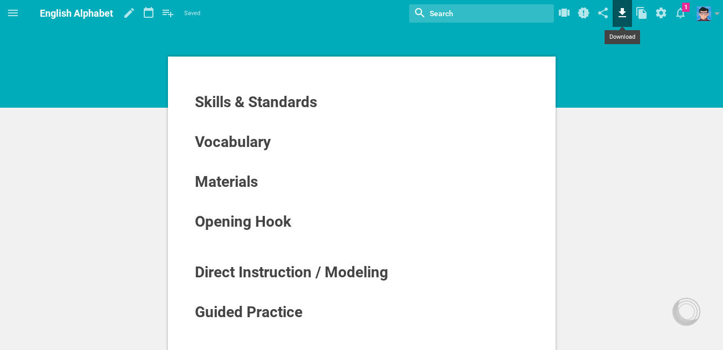
drag, startPoint x: 640, startPoint y: 12, endPoint x: 618, endPoint y: 20, distance: 23.0
click at [622, 23] on hgroup "Change background… Publishing options Delete lesson …" at bounding box center [612, 13] width 116 height 27
click at [615, 17] on icon at bounding box center [621, 13] width 19 height 26
click at [231, 151] on div "Vocabulary" at bounding box center [361, 142] width 335 height 18
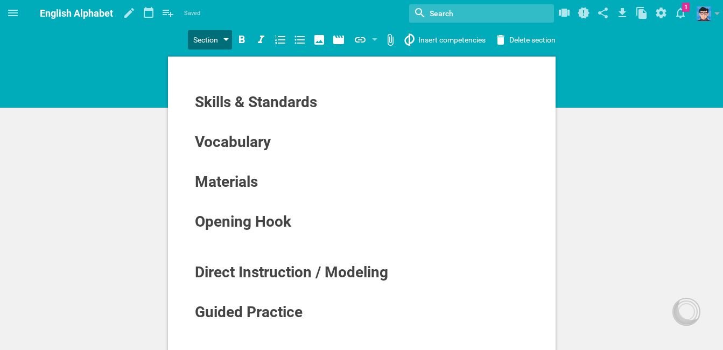
click at [227, 39] on div at bounding box center [225, 40] width 5 height 4
click at [221, 67] on div "Home Planner My Libraries My Curriculum My Files English Alphabet Saving… My fa…" at bounding box center [361, 175] width 723 height 350
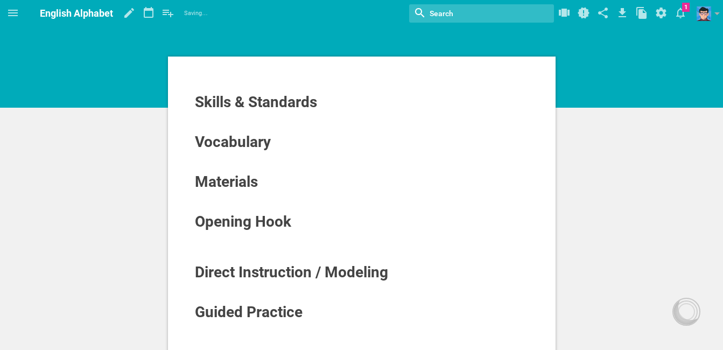
click at [429, 13] on input "textbox" at bounding box center [471, 13] width 86 height 14
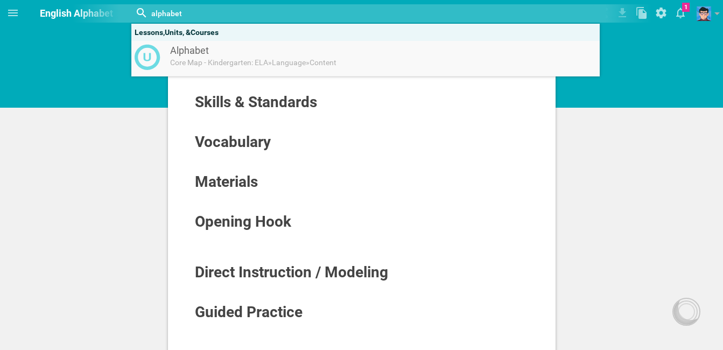
type input "alphabet"
click at [273, 69] on link "Alphabet Core Map - Kindergarten: ELA » Language » Content" at bounding box center [365, 59] width 468 height 36
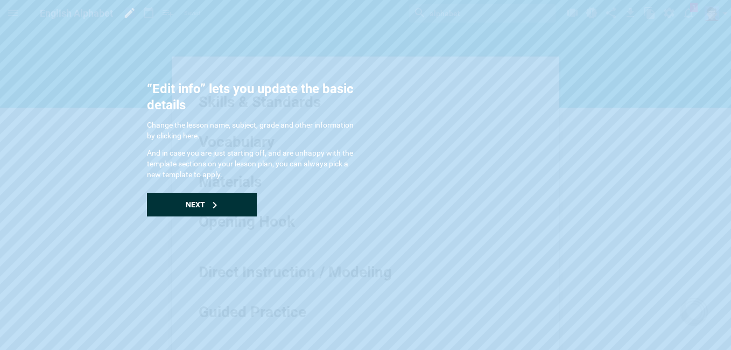
click at [209, 208] on div "Next" at bounding box center [202, 205] width 110 height 24
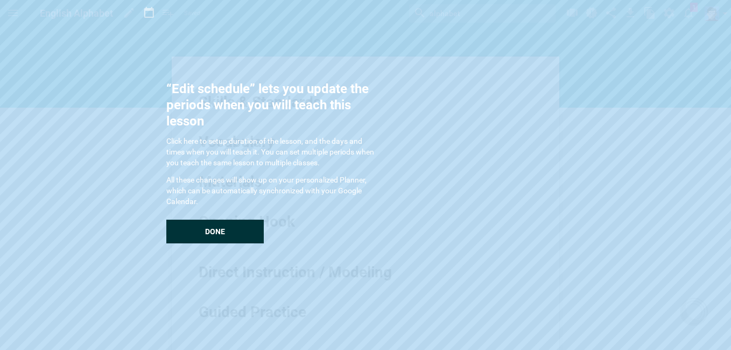
click at [209, 208] on div "“Edit schedule” lets you update the periods when you will teach this lesson Cli…" at bounding box center [273, 162] width 215 height 162
click at [214, 227] on span "Done" at bounding box center [215, 231] width 20 height 9
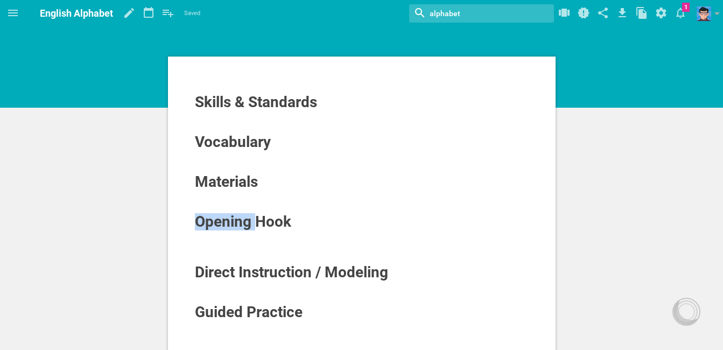
click at [214, 227] on span "Opening Hook" at bounding box center [243, 222] width 96 height 18
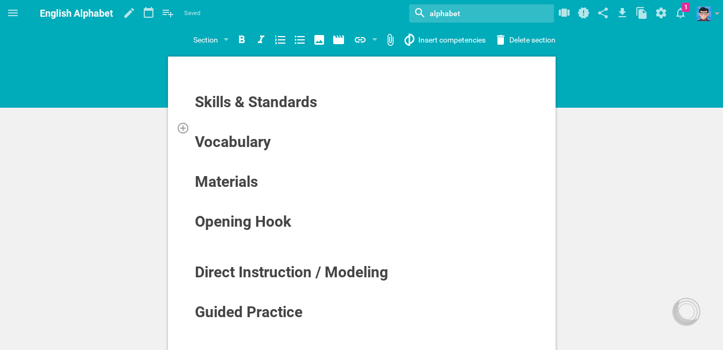
click at [242, 130] on div at bounding box center [361, 127] width 335 height 11
click at [225, 41] on div at bounding box center [225, 40] width 5 height 4
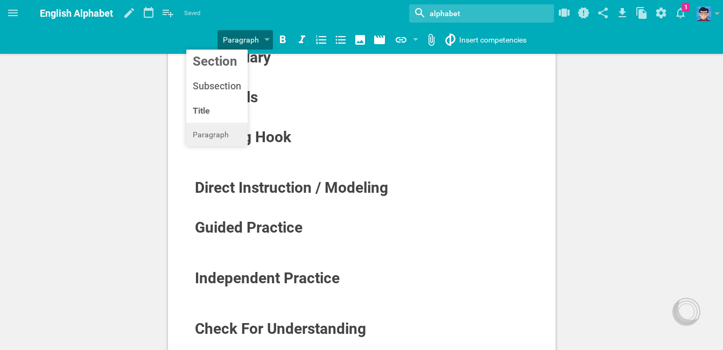
scroll to position [108, 0]
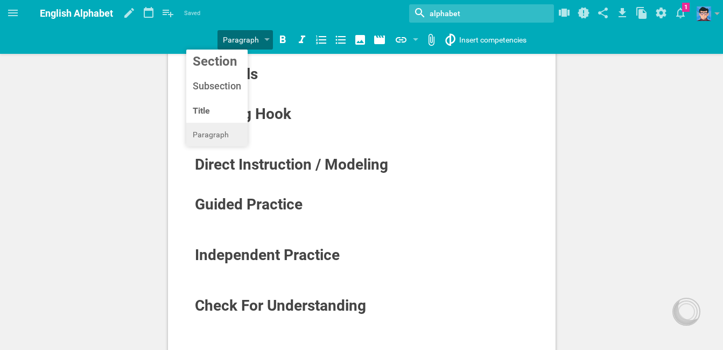
click at [218, 132] on div "Home Planner My Libraries My Curriculum My Files English Alphabet Saved My favo…" at bounding box center [361, 67] width 723 height 350
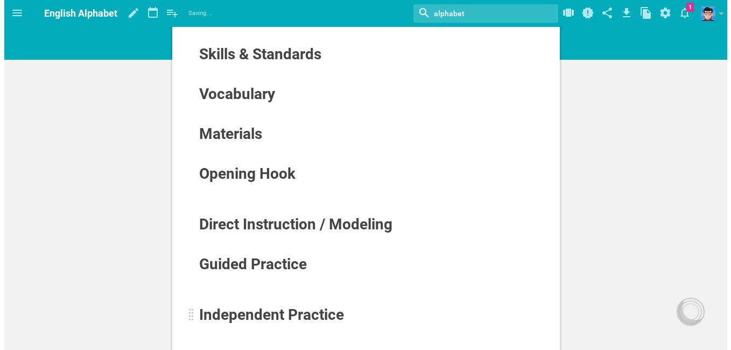
scroll to position [0, 0]
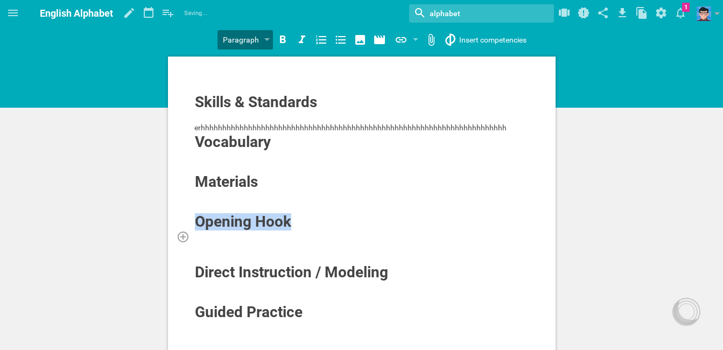
drag, startPoint x: 201, startPoint y: 222, endPoint x: 323, endPoint y: 234, distance: 123.3
click at [323, 234] on div "Skills & Standards erhhhhhhhhhhhhhhhhhhhhhhhhhhhhhhhhhhhhhhhhhhhhhhhhhhhhhhhhhh…" at bounding box center [361, 282] width 335 height 401
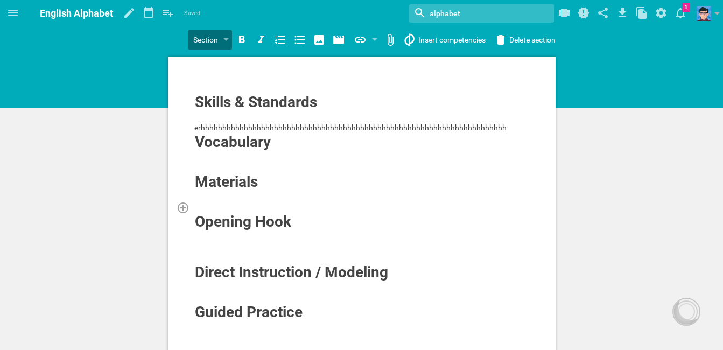
click at [512, 208] on div at bounding box center [361, 207] width 335 height 11
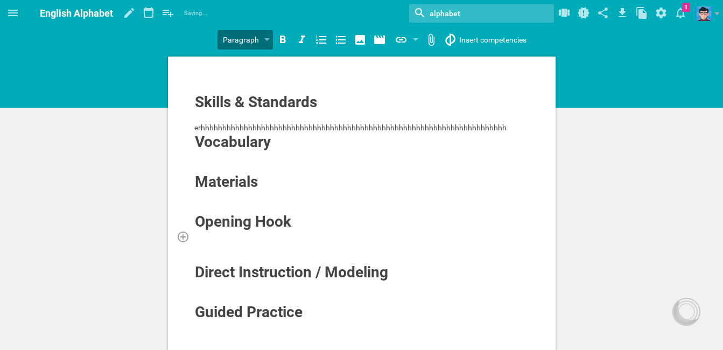
drag, startPoint x: 193, startPoint y: 230, endPoint x: 271, endPoint y: 232, distance: 78.0
click at [298, 233] on div "Skills & Standards erhhhhhhhhhhhhhhhhhhhhhhhhhhhhhhhhhhhhhhhhhhhhhhhhhhhhhhhhhh…" at bounding box center [361, 324] width 387 height 536
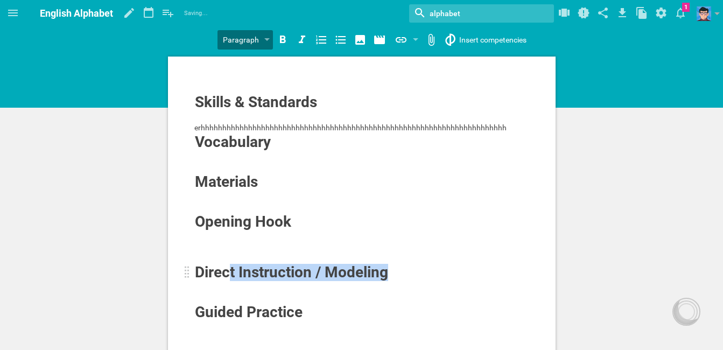
drag, startPoint x: 226, startPoint y: 268, endPoint x: 396, endPoint y: 278, distance: 170.2
click at [396, 278] on div "Direct Instruction / Modeling" at bounding box center [328, 272] width 267 height 17
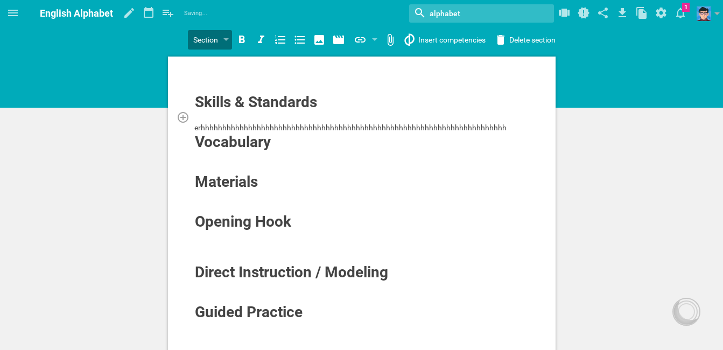
click at [405, 120] on div at bounding box center [361, 116] width 335 height 11
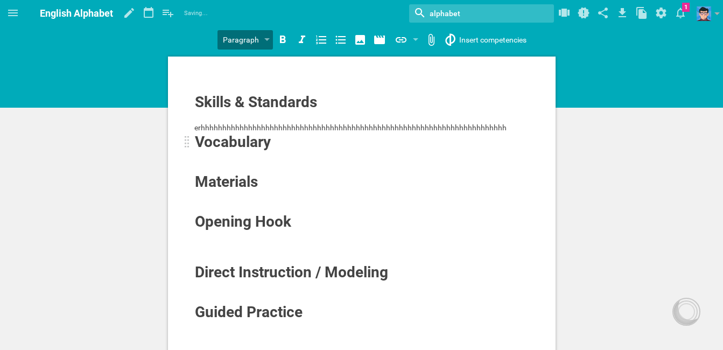
click at [414, 134] on div "Vocabulary" at bounding box center [328, 141] width 267 height 17
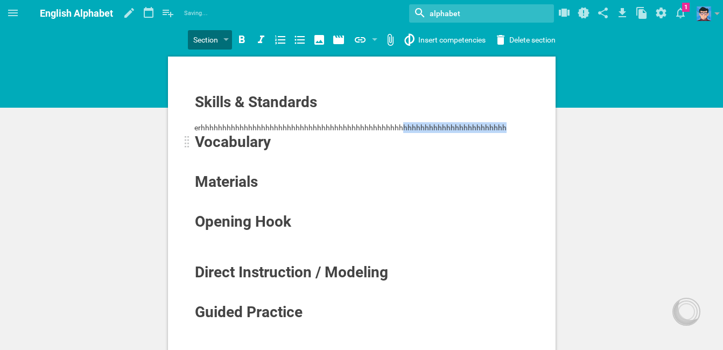
drag, startPoint x: 402, startPoint y: 130, endPoint x: 512, endPoint y: 140, distance: 110.2
click at [512, 140] on div "Skills & Standards erhhhhhhhhhhhhhhhhhhhhhhhhhhhhhhhhhhhhhhhhhhhhhhhhhhhhhhhhhh…" at bounding box center [361, 282] width 335 height 401
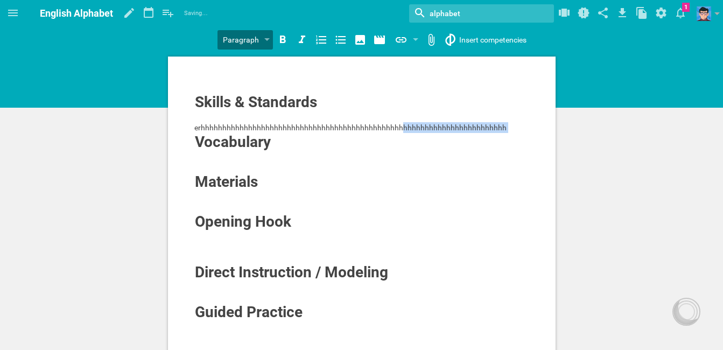
click at [458, 71] on div "Skills & Standards erhhhhhhhhhhhhhhhhhhhhhhhhhhhhhhhhhhhhhhhhhhhhhhhhhhhhhhhhhh…" at bounding box center [361, 324] width 387 height 536
click at [461, 72] on div "Skills & Standards erhhhhhhhhhhhhhhhhhhhhhhhhhhhhhhhhhhhhhhhhhhhhhhhhhhhhhhhhhh…" at bounding box center [361, 324] width 387 height 536
click at [427, 136] on div "Vocabulary" at bounding box center [328, 141] width 267 height 17
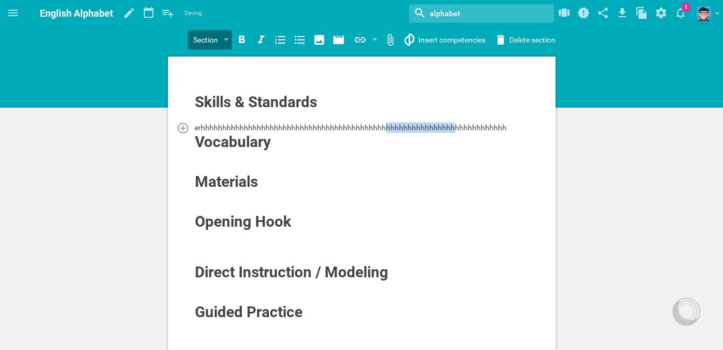
drag, startPoint x: 381, startPoint y: 126, endPoint x: 444, endPoint y: 128, distance: 62.4
click at [444, 128] on span "erhhhhhhhhhhhhhhhhhhhhhhhhhhhhhhhhhhhhhhhhhhhhhhhhhhhhhhhhhhhhhhhhhhhhhhh" at bounding box center [350, 127] width 312 height 9
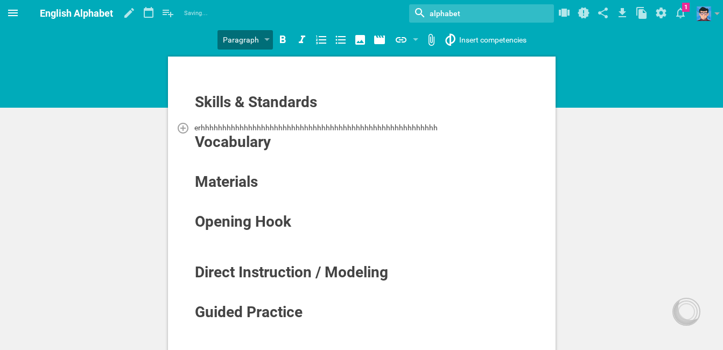
click at [17, 10] on icon at bounding box center [13, 13] width 10 height 6
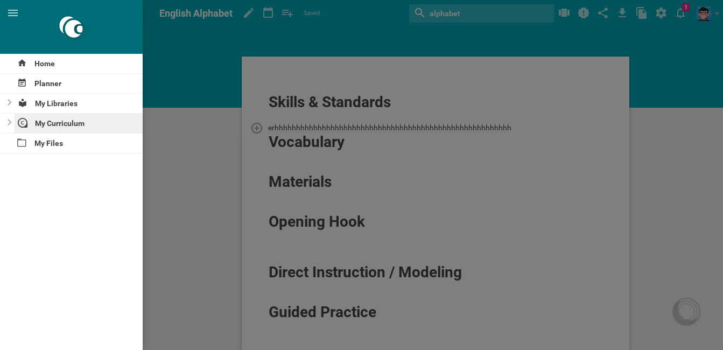
click at [88, 125] on div "My Curriculum" at bounding box center [79, 123] width 129 height 19
